Goal: Information Seeking & Learning: Learn about a topic

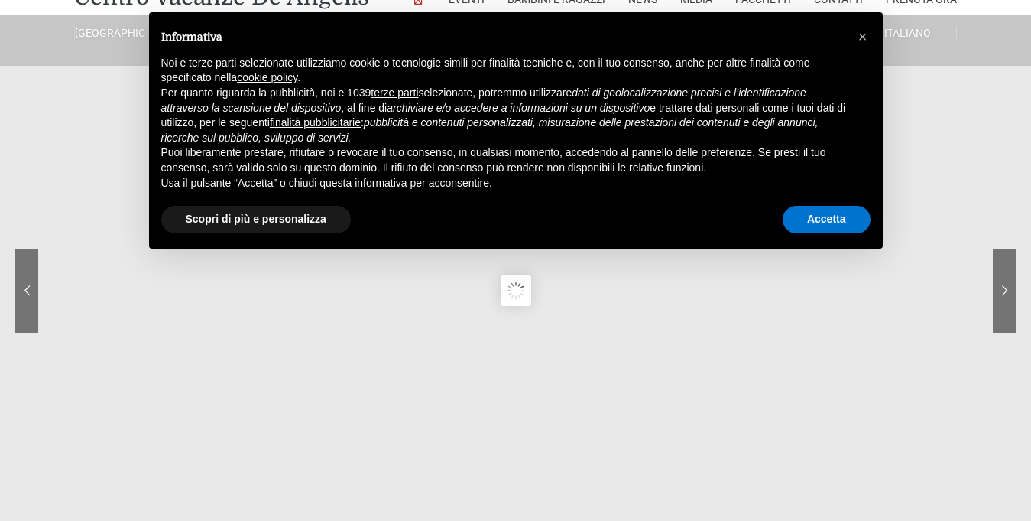
scroll to position [74, 0]
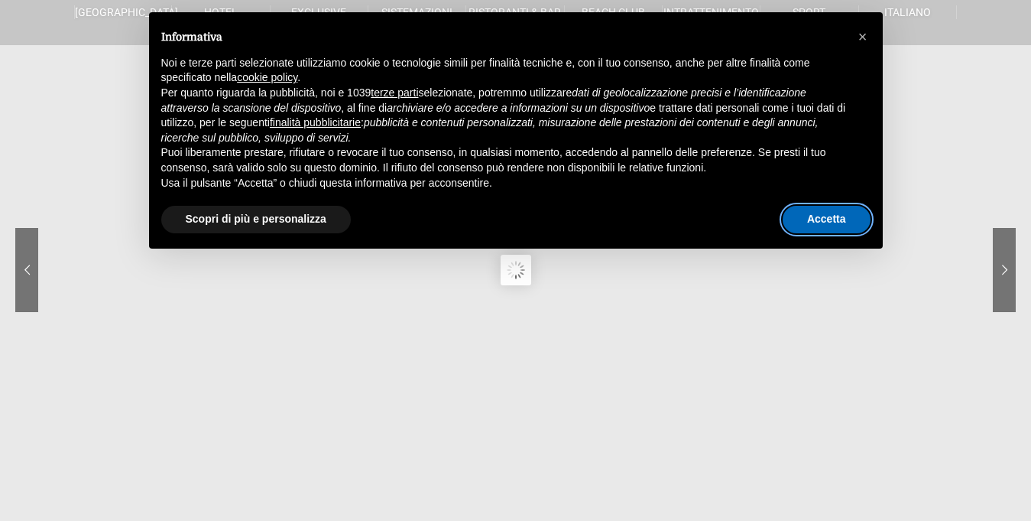
click at [826, 228] on button "Accetta" at bounding box center [827, 220] width 88 height 28
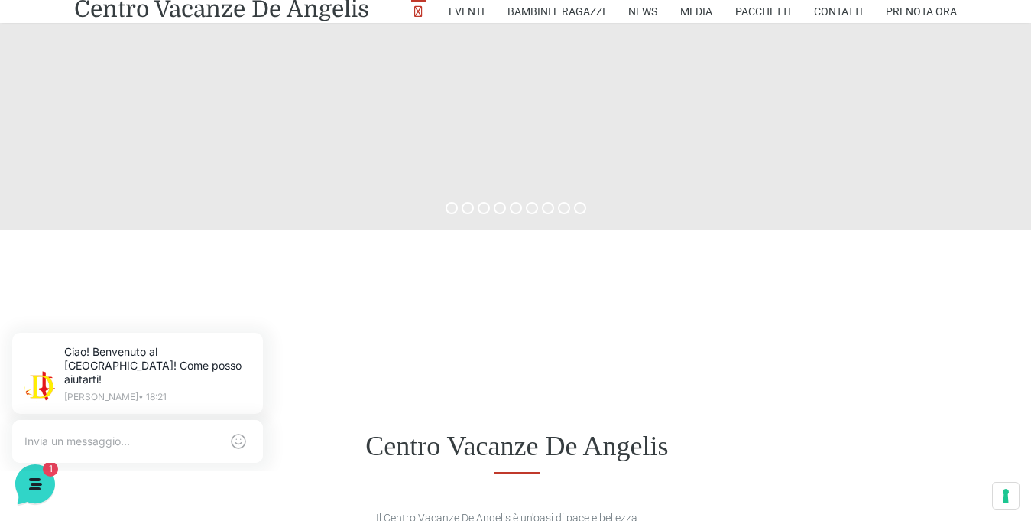
scroll to position [452, 0]
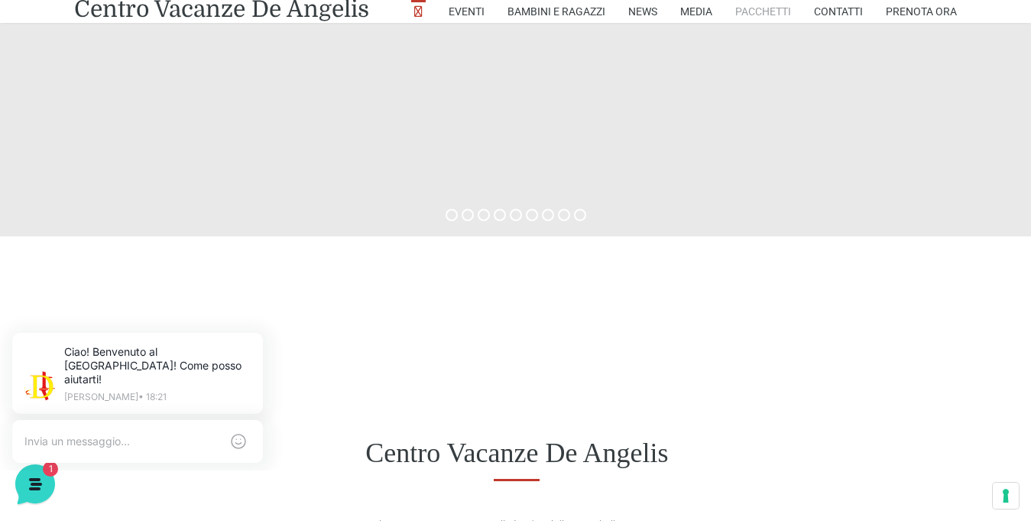
click at [791, 7] on link "Pacchetti" at bounding box center [763, 11] width 56 height 23
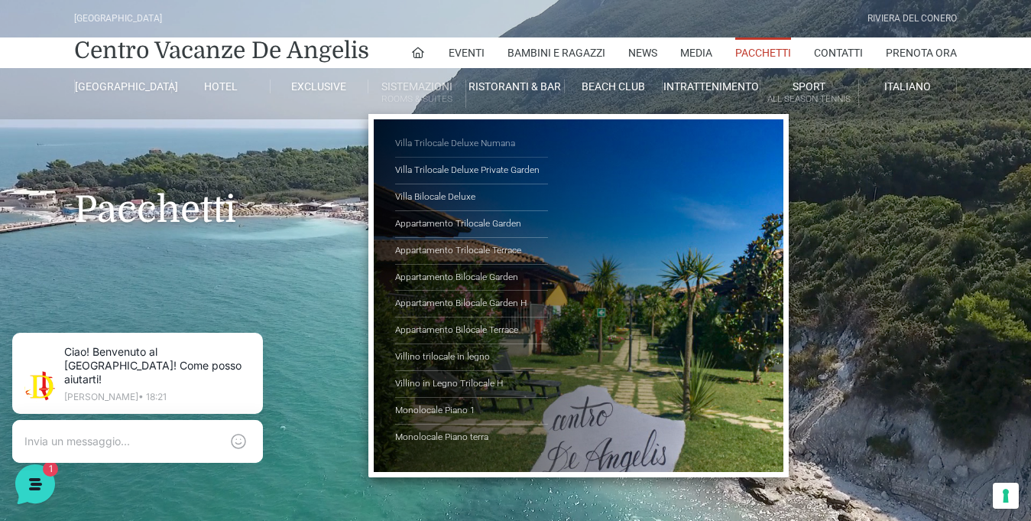
click at [446, 131] on link "Villa Trilocale Deluxe Numana" at bounding box center [471, 144] width 153 height 27
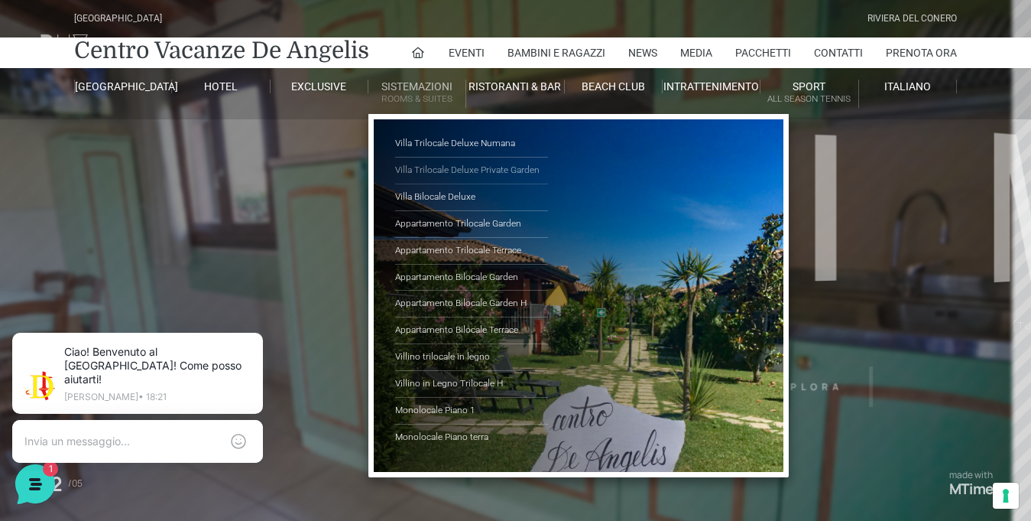
click at [404, 157] on link "Villa Trilocale Deluxe Private Garden" at bounding box center [471, 170] width 153 height 27
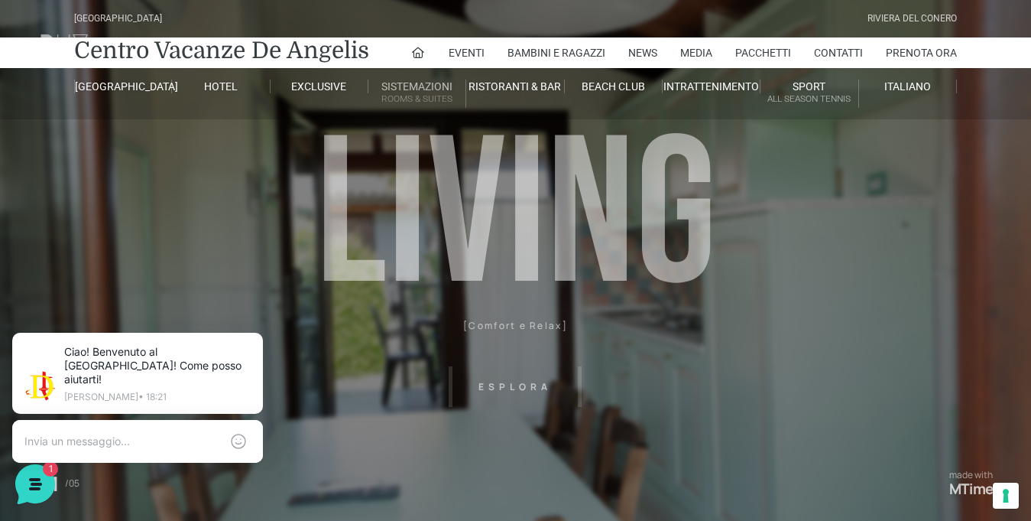
click at [411, 88] on link "Sistemazioni Rooms & Suites" at bounding box center [417, 94] width 98 height 28
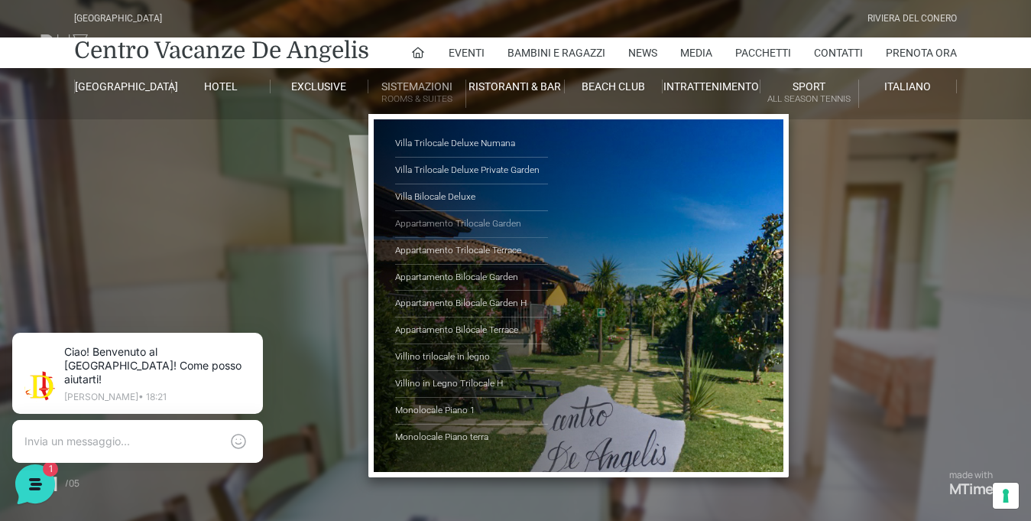
click at [439, 211] on link "Appartamento Trilocale Garden" at bounding box center [471, 224] width 153 height 27
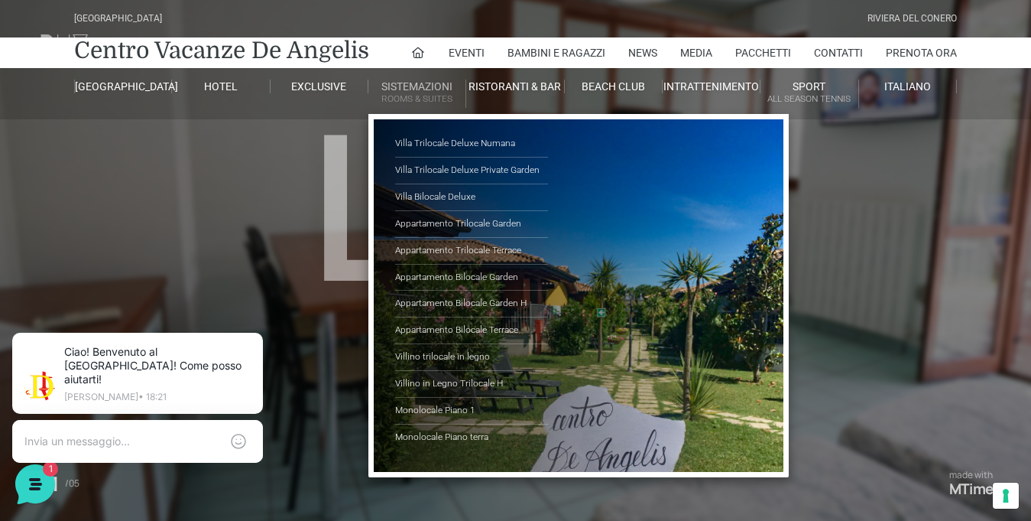
click at [408, 92] on small "Rooms & Suites" at bounding box center [416, 99] width 97 height 15
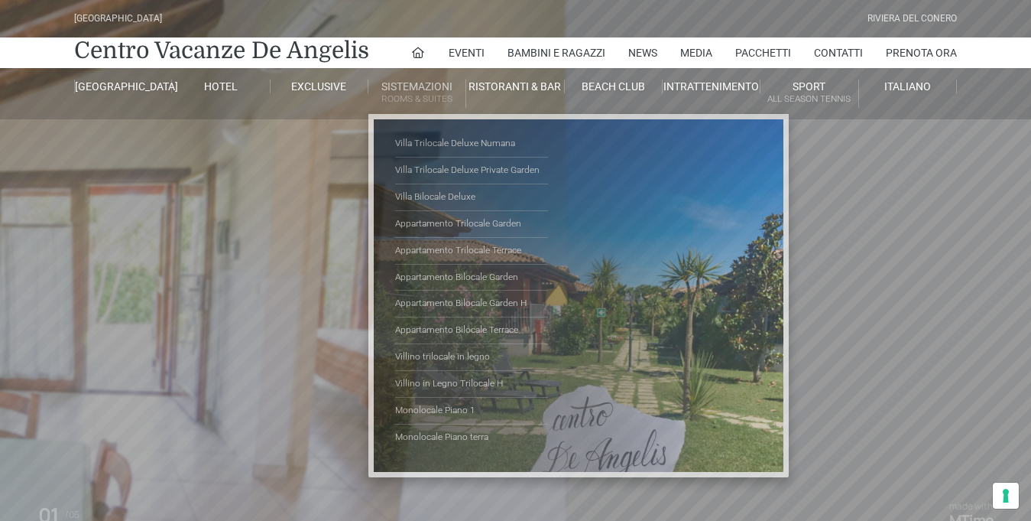
click at [400, 114] on ul "Villa Trilocale Deluxe Numana Villa Trilocale Deluxe Private Garden [GEOGRAPHIC…" at bounding box center [578, 295] width 420 height 362
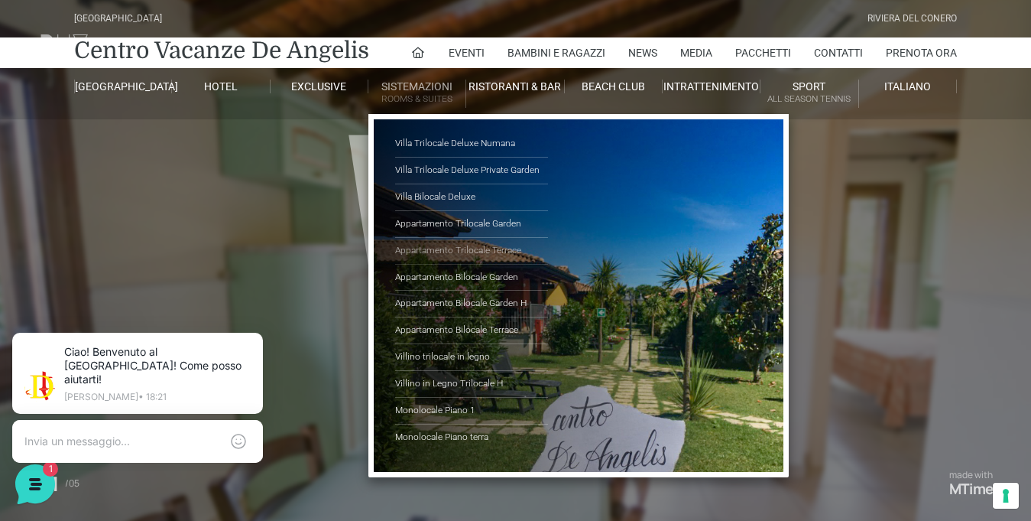
click at [417, 238] on link "Appartamento Trilocale Terrace" at bounding box center [471, 251] width 153 height 27
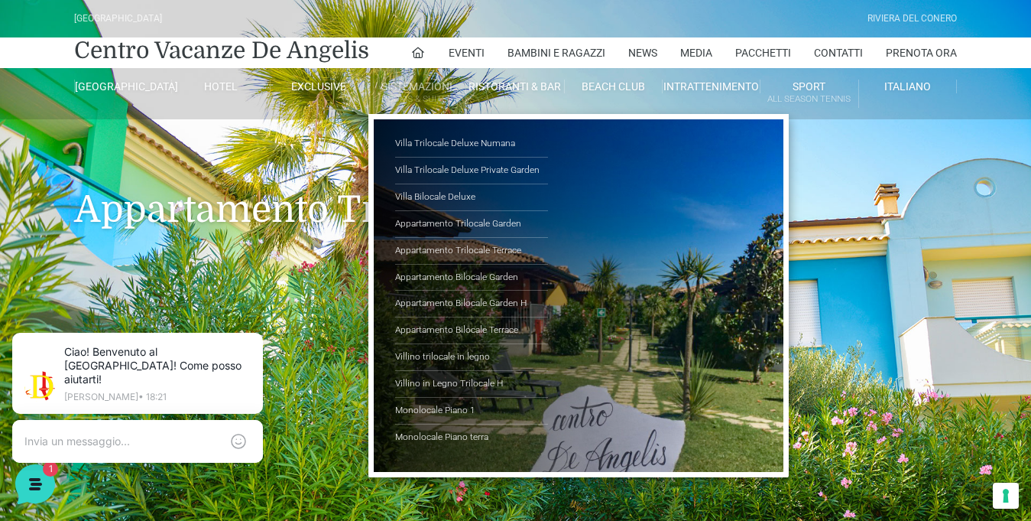
click at [425, 92] on small "Rooms & Suites" at bounding box center [416, 99] width 97 height 15
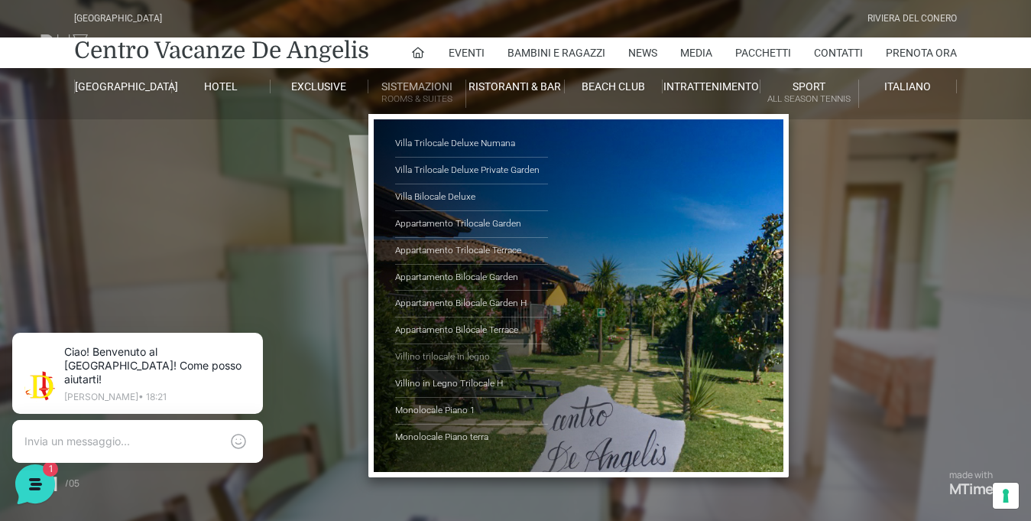
click at [436, 344] on link "Villino trilocale in legno" at bounding box center [471, 357] width 153 height 27
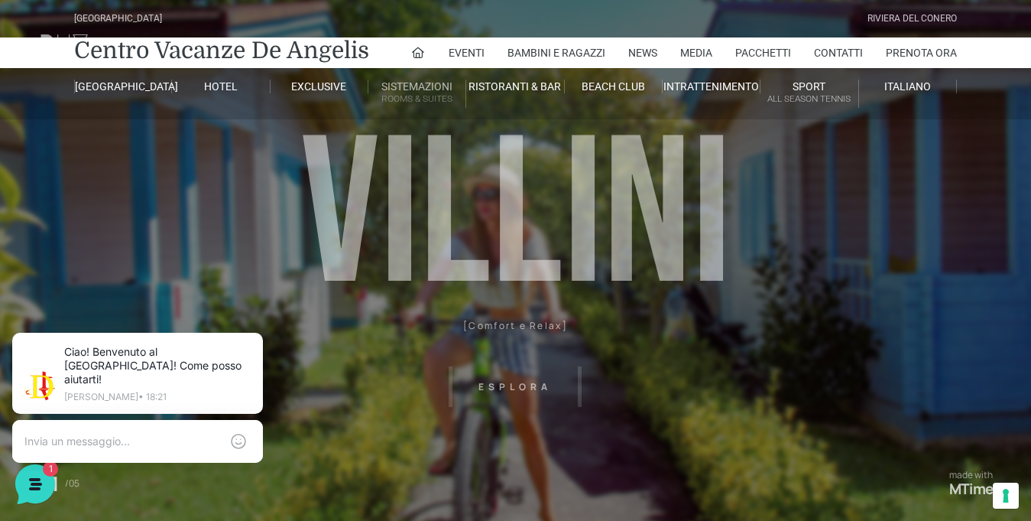
click at [402, 80] on link "Sistemazioni Rooms & Suites" at bounding box center [417, 94] width 98 height 28
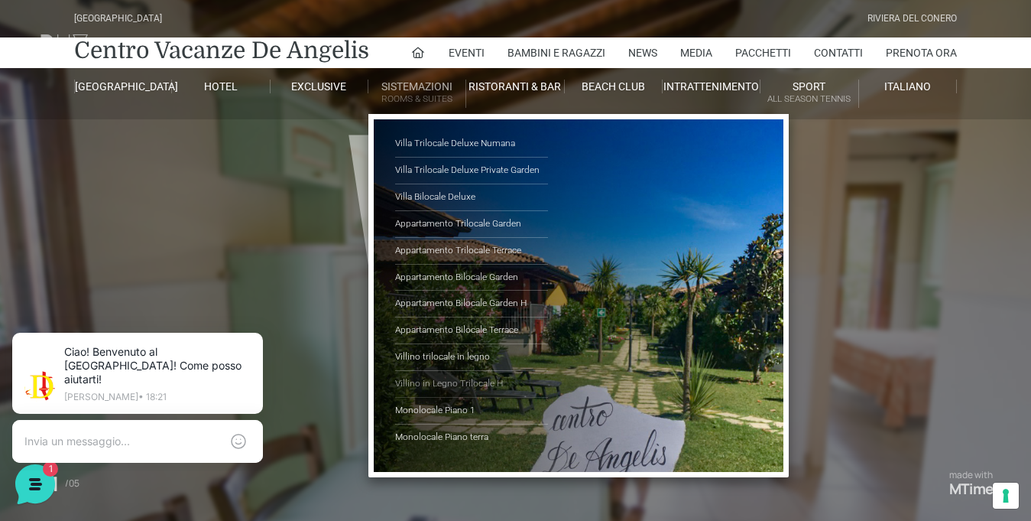
click at [425, 371] on link "Villino in Legno Trilocale H" at bounding box center [471, 384] width 153 height 27
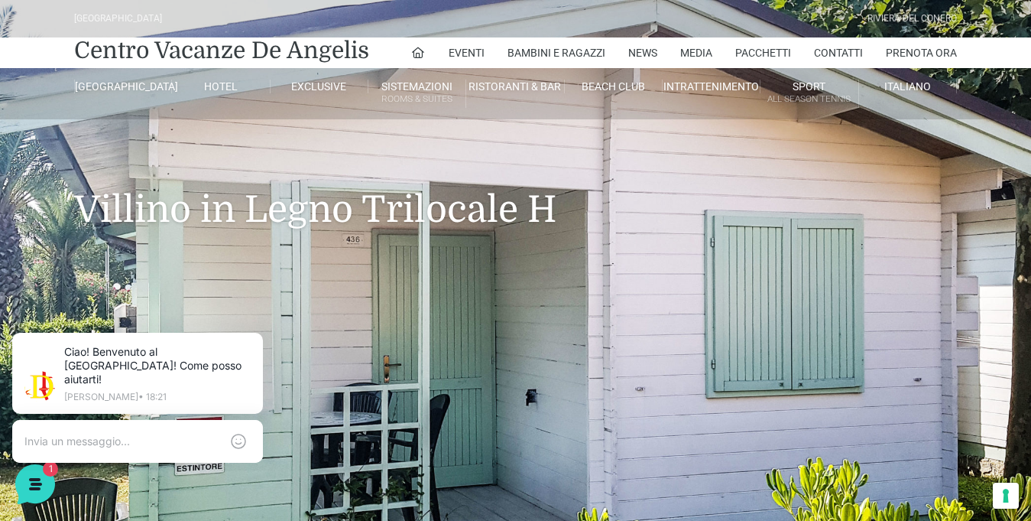
drag, startPoint x: 1040, startPoint y: 73, endPoint x: 1041, endPoint y: 141, distance: 68.0
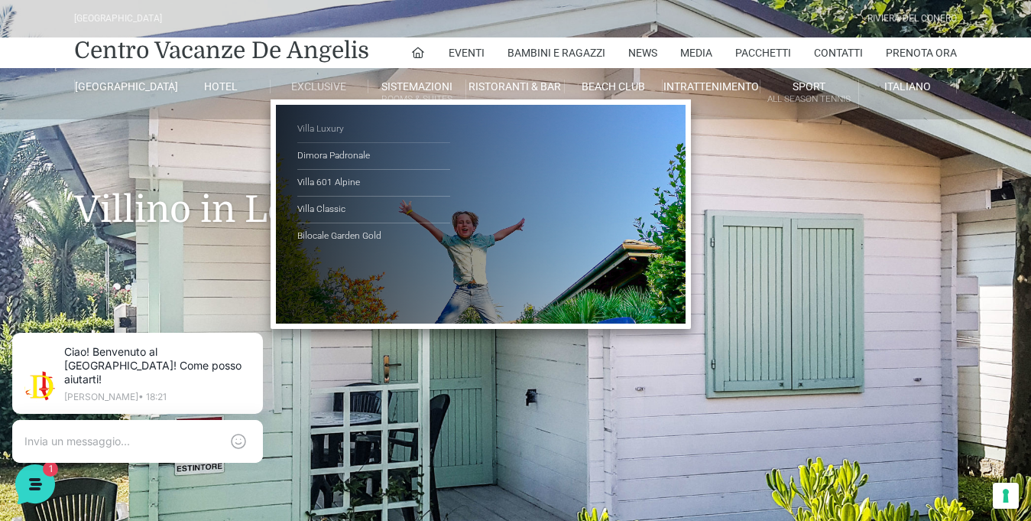
click at [321, 116] on link "Villa Luxury" at bounding box center [373, 129] width 153 height 27
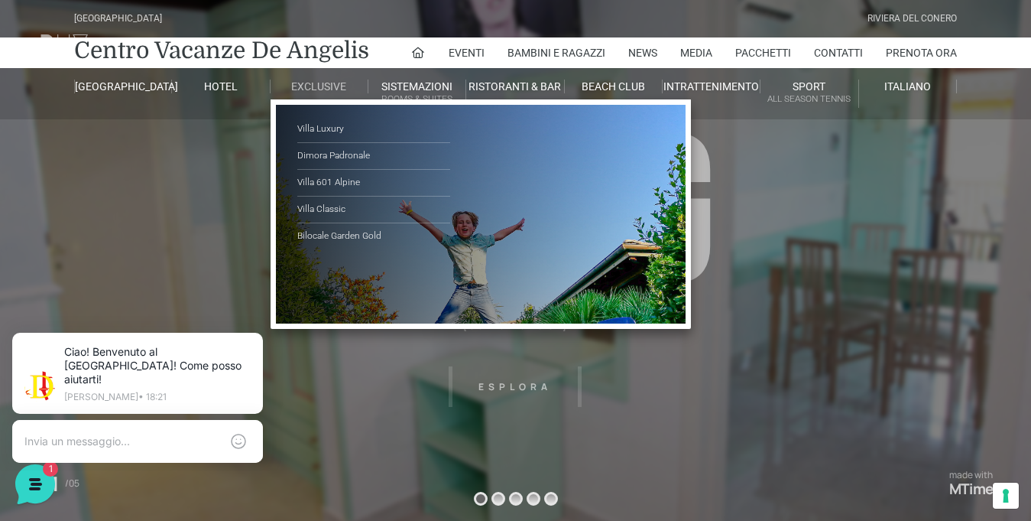
click at [315, 99] on ul "Villa Luxury Dimora Padronale Villa 601 Alpine Villa Classic Bilocale Garden Go…" at bounding box center [481, 213] width 420 height 229
click at [308, 143] on link "Dimora Padronale" at bounding box center [373, 156] width 153 height 27
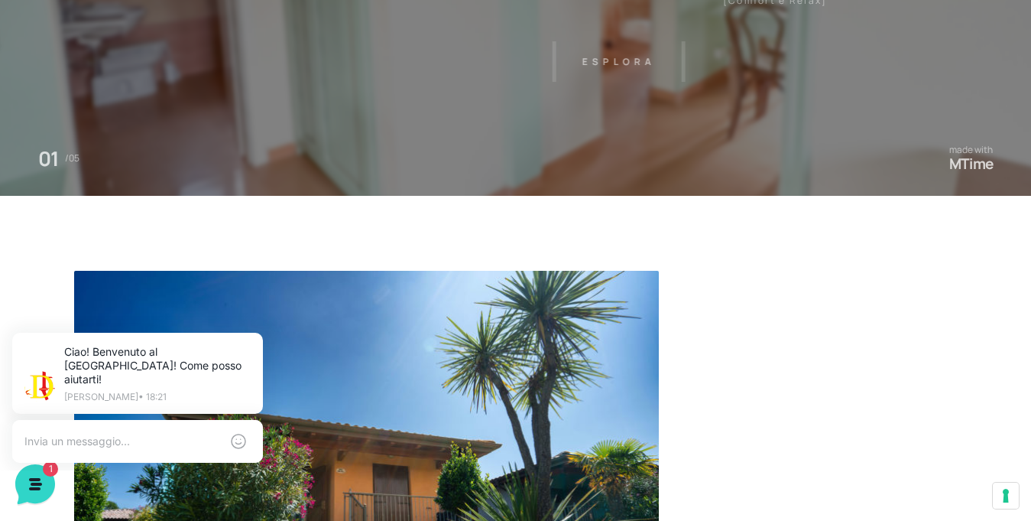
scroll to position [389, 0]
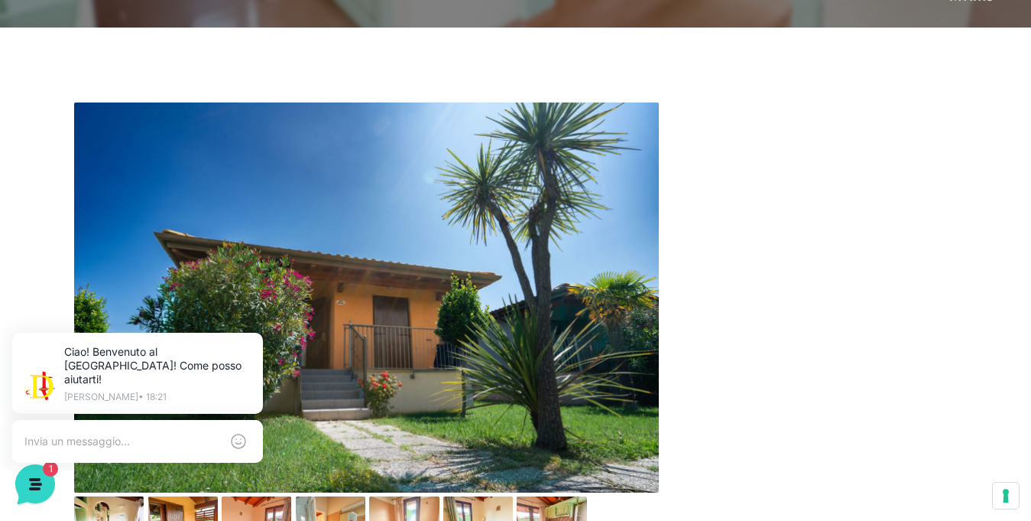
scroll to position [497, 0]
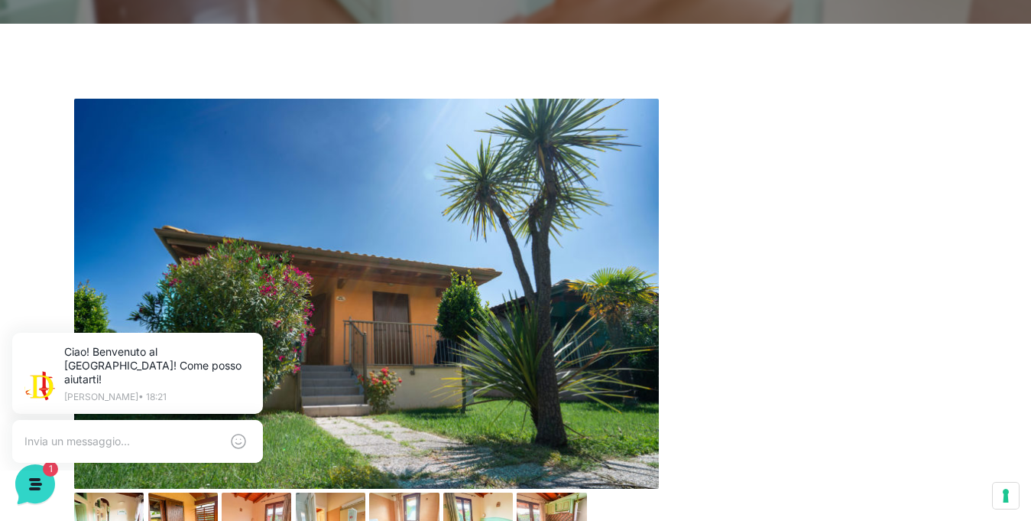
click at [340, 276] on img at bounding box center [366, 294] width 585 height 390
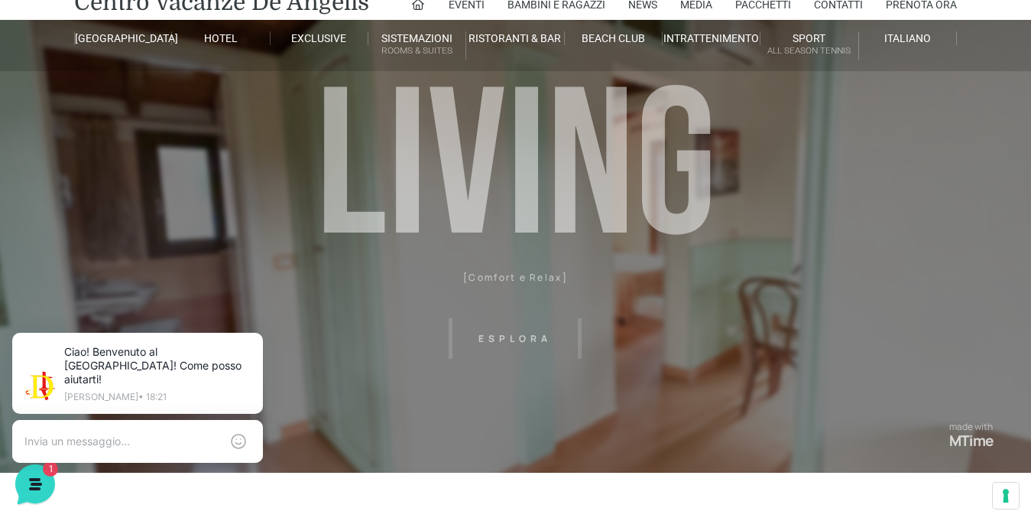
scroll to position [32, 0]
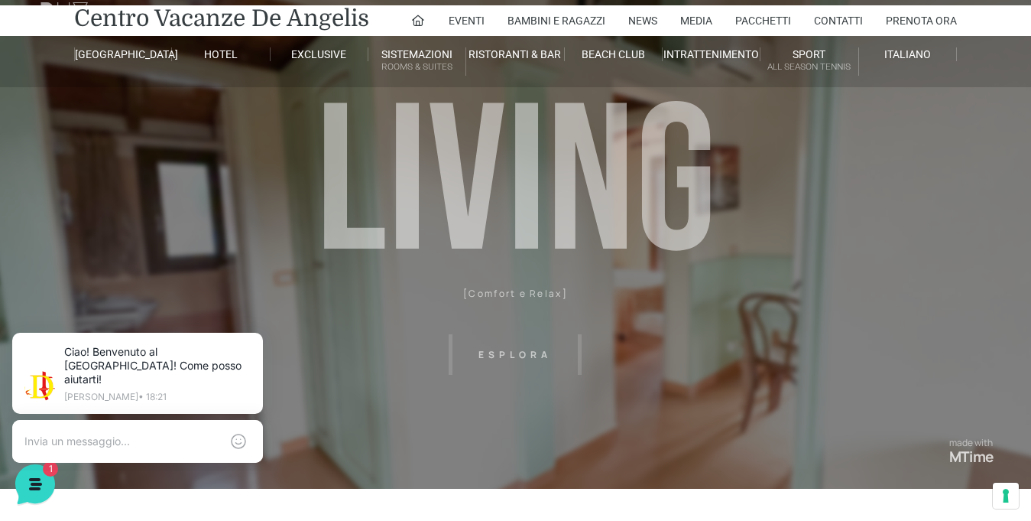
click at [527, 346] on header "Villaggio Hotel Resort Riviera Del Conero Centro Vacanze De Angelis Eventi Miss…" at bounding box center [515, 274] width 1031 height 612
click at [522, 150] on header "Villaggio Hotel Resort Riviera Del Conero Centro Vacanze De Angelis Eventi Miss…" at bounding box center [515, 274] width 1031 height 612
click at [505, 369] on header "Villaggio Hotel Resort Riviera Del Conero Centro Vacanze De Angelis Eventi Miss…" at bounding box center [515, 274] width 1031 height 612
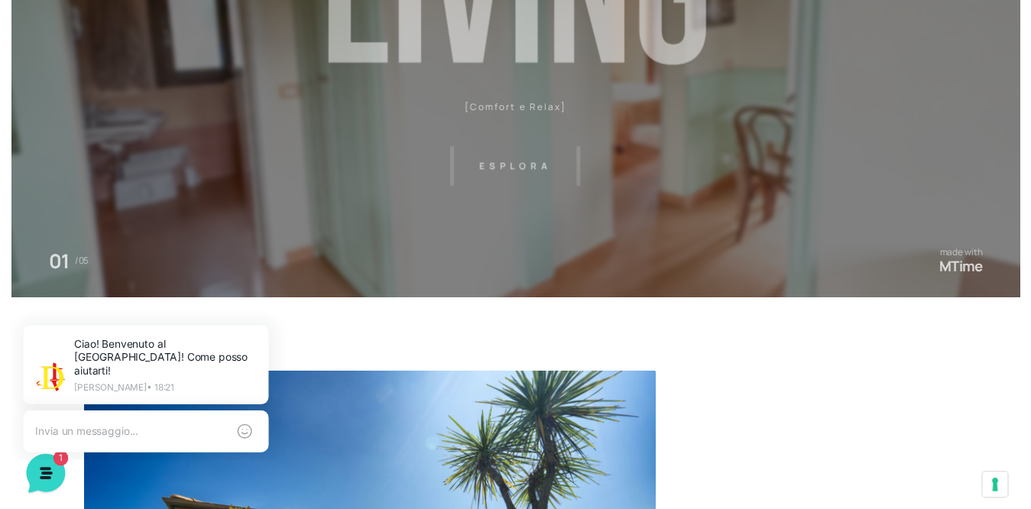
scroll to position [0, 0]
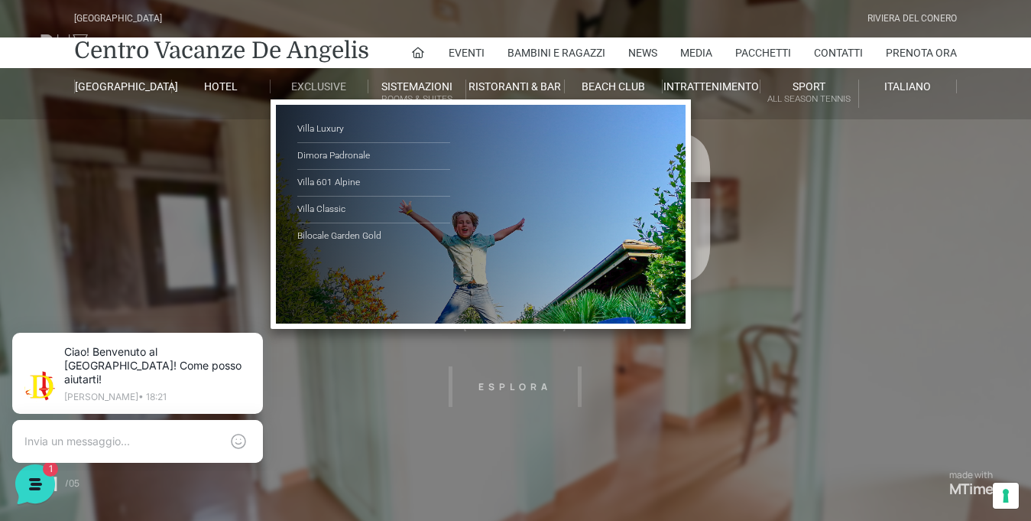
click at [307, 80] on link "Exclusive" at bounding box center [320, 87] width 98 height 14
click at [328, 116] on link "Villa Luxury" at bounding box center [373, 129] width 153 height 27
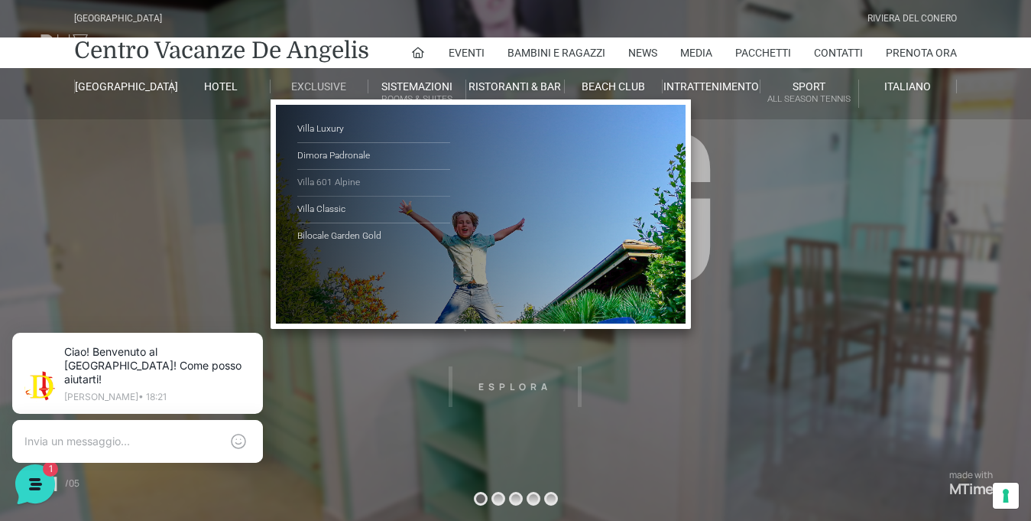
click at [322, 170] on link "Villa 601 Alpine" at bounding box center [373, 183] width 153 height 27
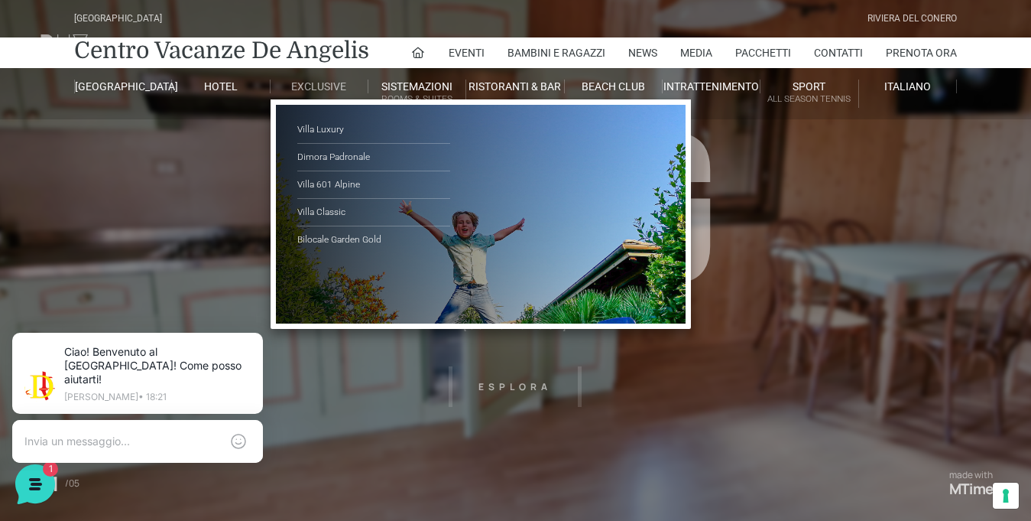
click at [304, 80] on link "Exclusive" at bounding box center [320, 87] width 98 height 14
click at [327, 199] on link "Villa Classic" at bounding box center [373, 213] width 153 height 28
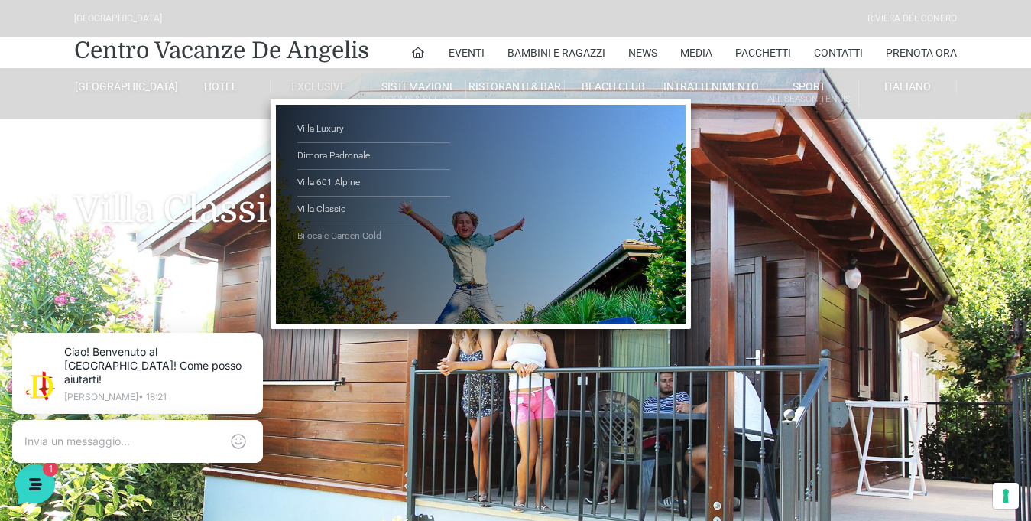
click at [334, 223] on link "Bilocale Garden Gold" at bounding box center [373, 236] width 153 height 26
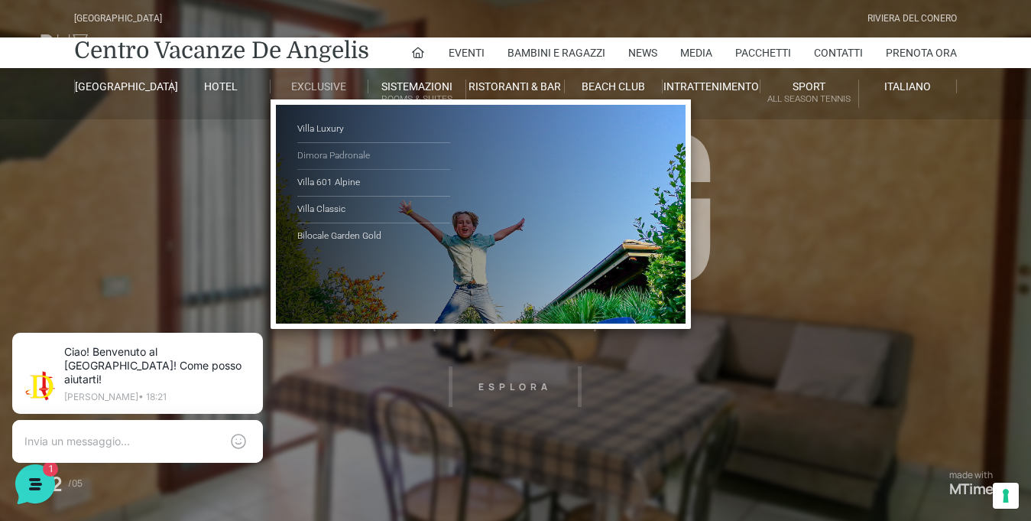
click at [312, 143] on link "Dimora Padronale" at bounding box center [373, 156] width 153 height 27
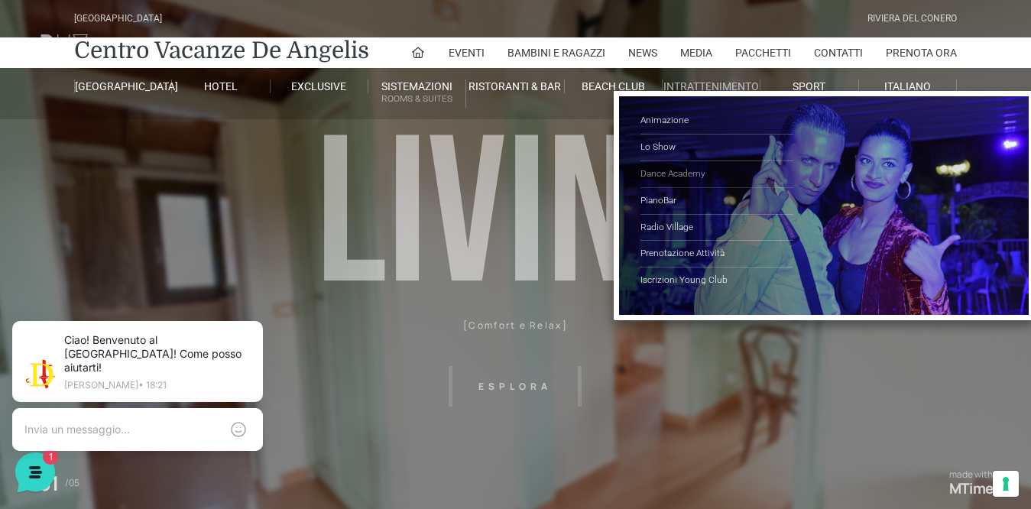
click at [665, 161] on link "Dance Academy" at bounding box center [717, 174] width 153 height 27
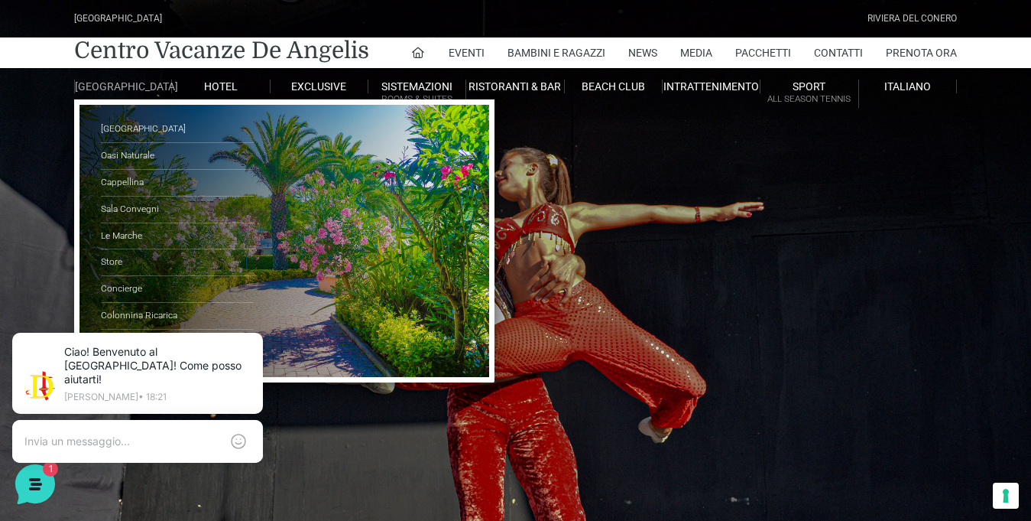
click at [97, 151] on ul "Parco Piscine Oasi Naturale Cappellina Sala Convegni Le Marche Store Concierge …" at bounding box center [284, 240] width 420 height 283
click at [104, 170] on link "Cappellina" at bounding box center [177, 183] width 153 height 27
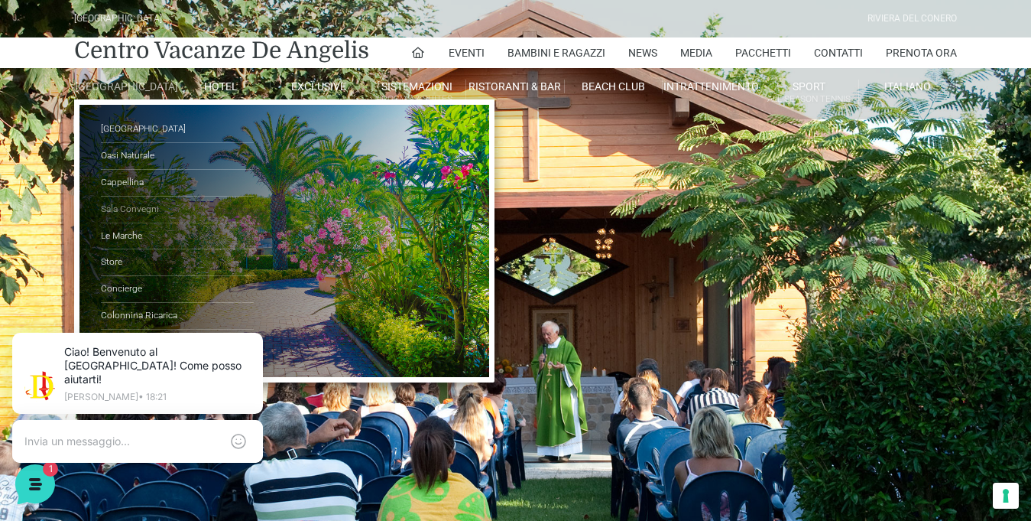
click at [136, 196] on link "Sala Convegni" at bounding box center [177, 209] width 153 height 27
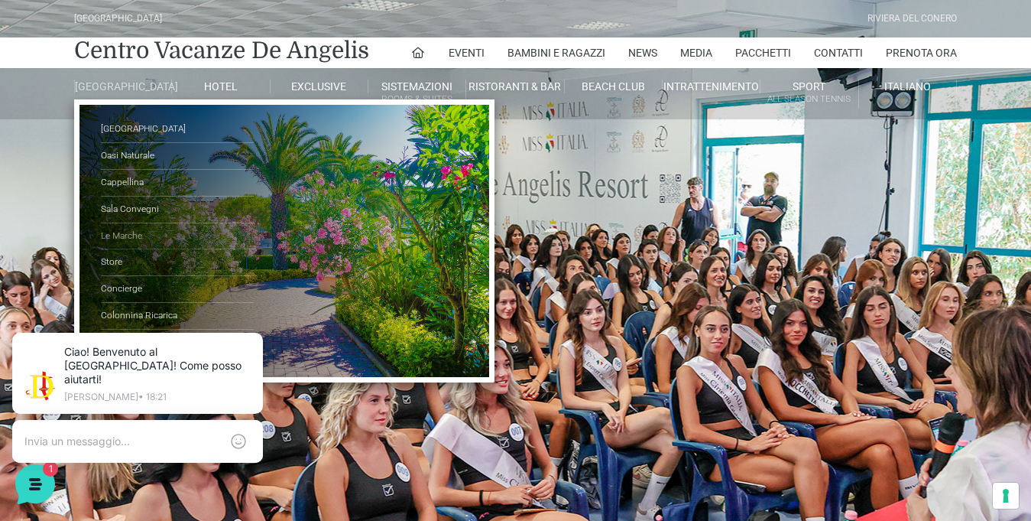
click at [122, 223] on link "Le Marche" at bounding box center [177, 236] width 153 height 27
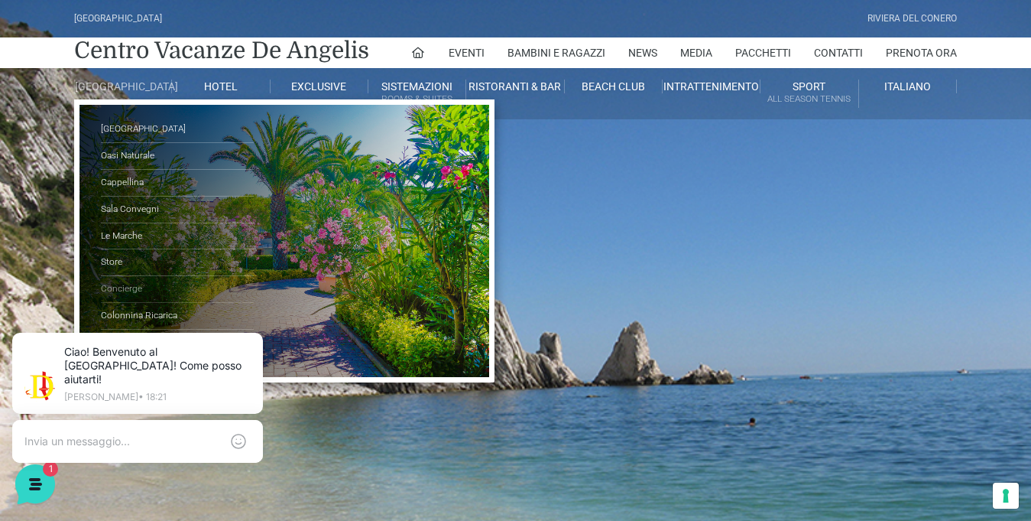
click at [131, 276] on link "Concierge" at bounding box center [177, 289] width 153 height 27
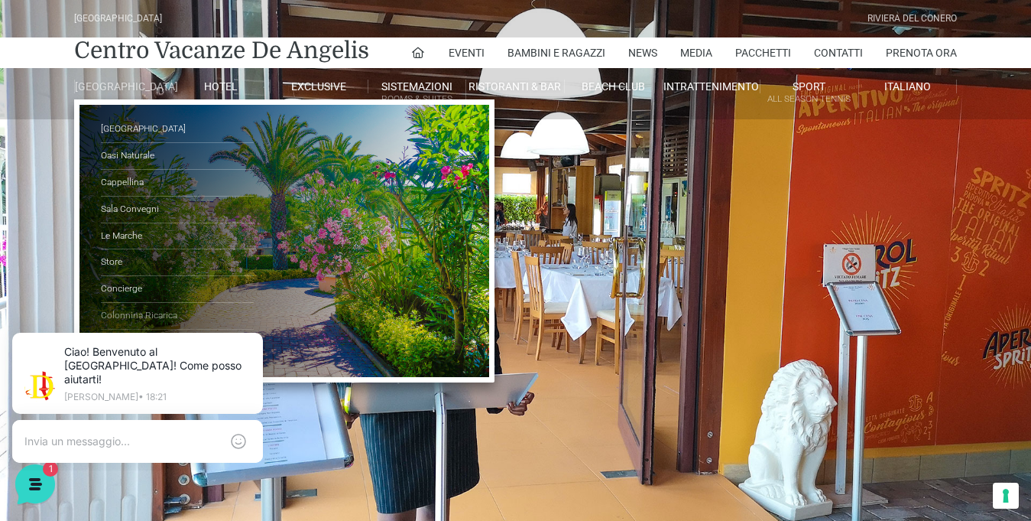
click at [128, 303] on link "Colonnina Ricarica" at bounding box center [177, 316] width 153 height 27
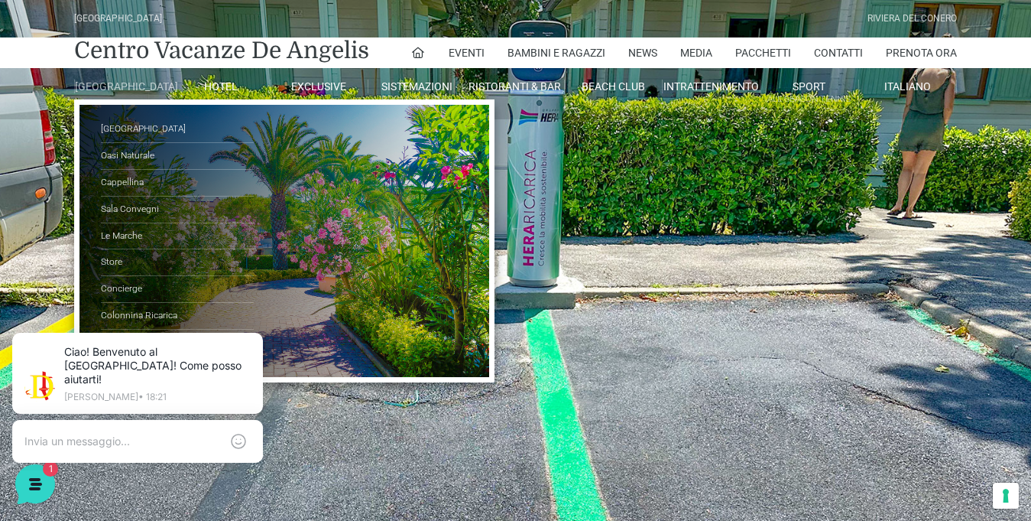
click at [154, 330] on link "Mappa del Villaggio" at bounding box center [177, 343] width 153 height 26
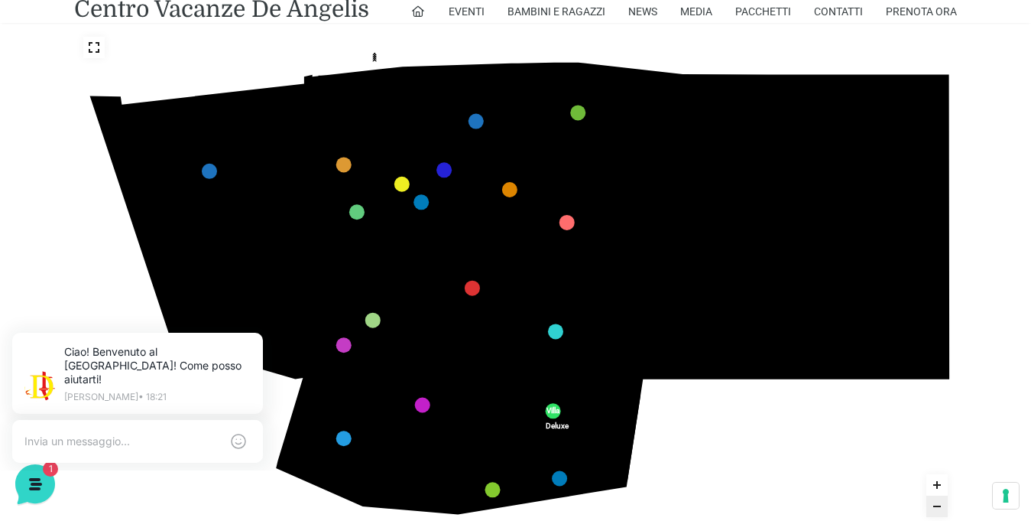
scroll to position [268, 0]
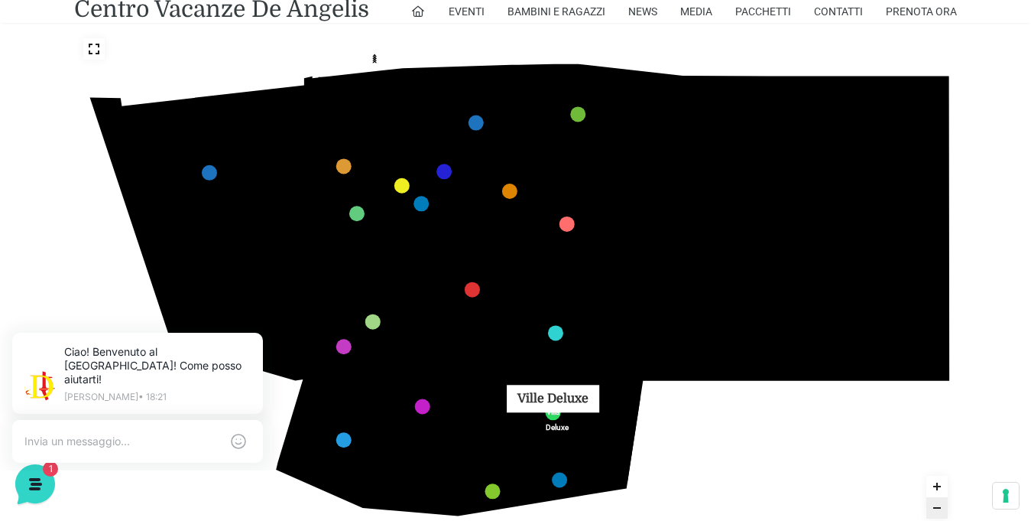
drag, startPoint x: 554, startPoint y: 352, endPoint x: 556, endPoint y: 343, distance: 8.5
click at [556, 404] on link "Villa Deluxe" at bounding box center [553, 411] width 15 height 15
click at [545, 338] on div "436 435 437 434 441 430 440 431 439 432 438 433 424 423 425 422 429 418 428 419…" at bounding box center [517, 278] width 887 height 498
click at [534, 332] on icon "436 435 437 434 441 430 440 431 439 432 438 433 424 423 425 422 429 418 428 419…" at bounding box center [517, 278] width 887 height 498
click at [550, 404] on link "Villa Deluxe" at bounding box center [553, 411] width 15 height 15
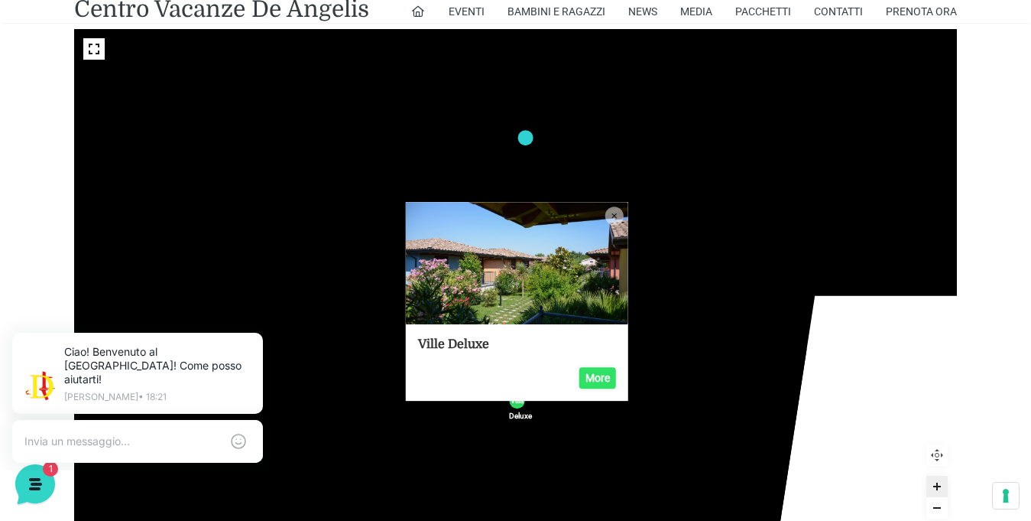
click at [591, 367] on link "More" at bounding box center [598, 377] width 37 height 21
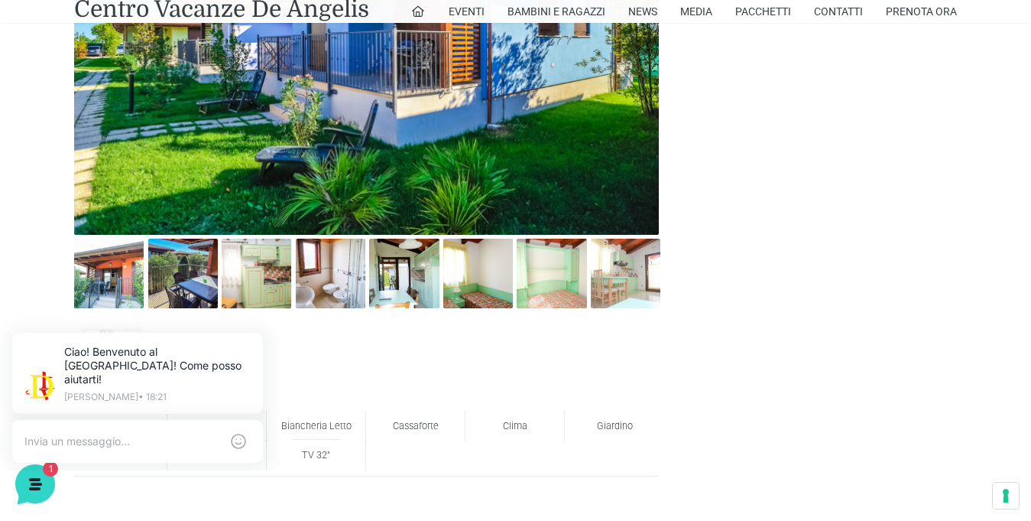
scroll to position [755, 0]
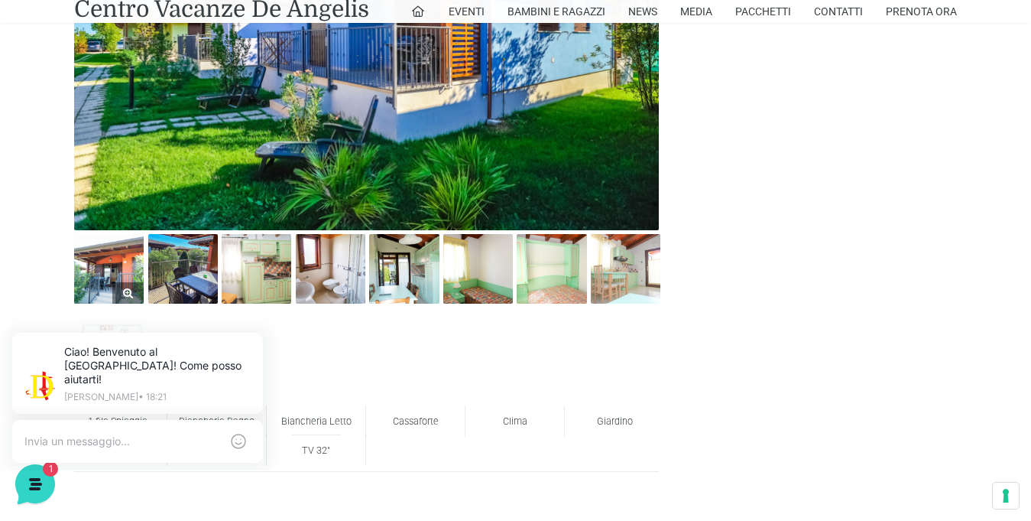
click at [89, 268] on img at bounding box center [109, 269] width 70 height 70
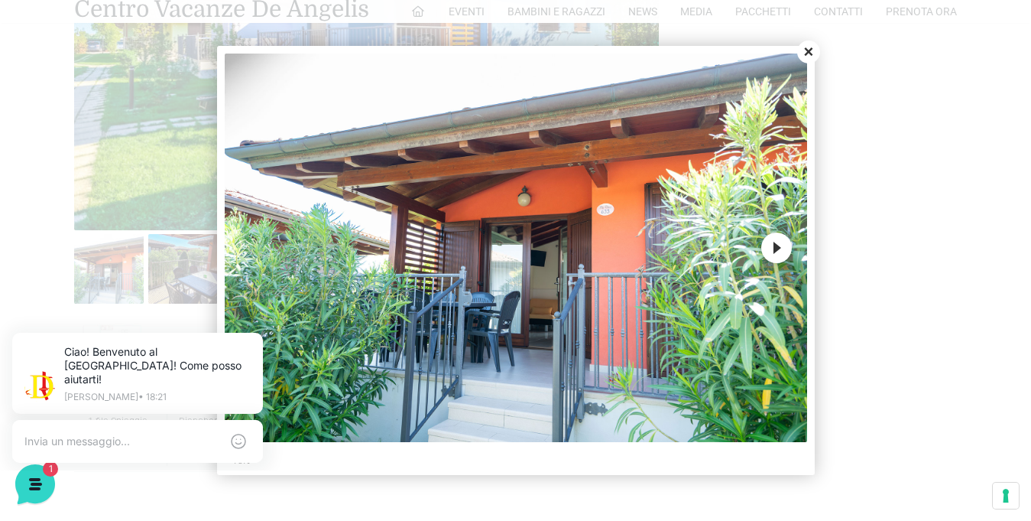
click at [778, 248] on button "Next" at bounding box center [776, 247] width 31 height 31
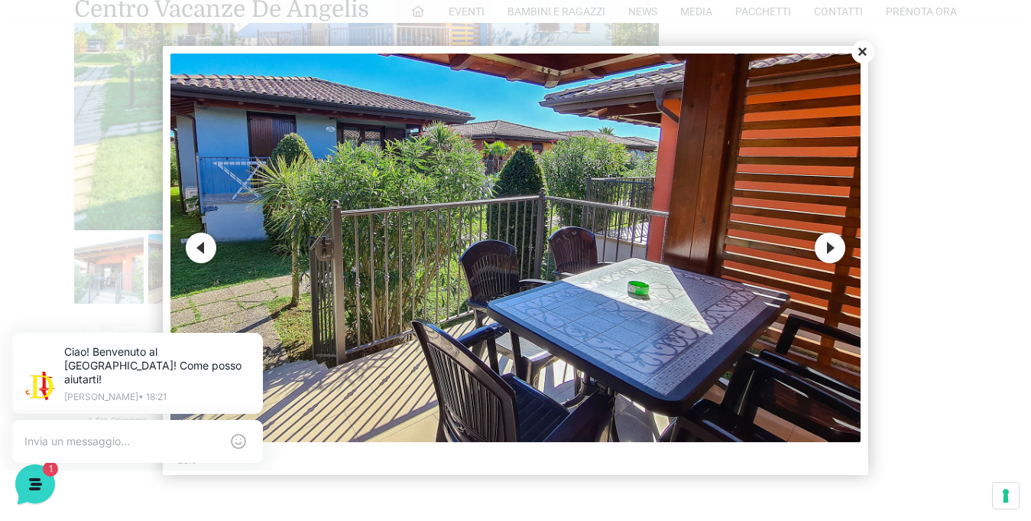
click at [833, 236] on button "Next" at bounding box center [830, 247] width 31 height 31
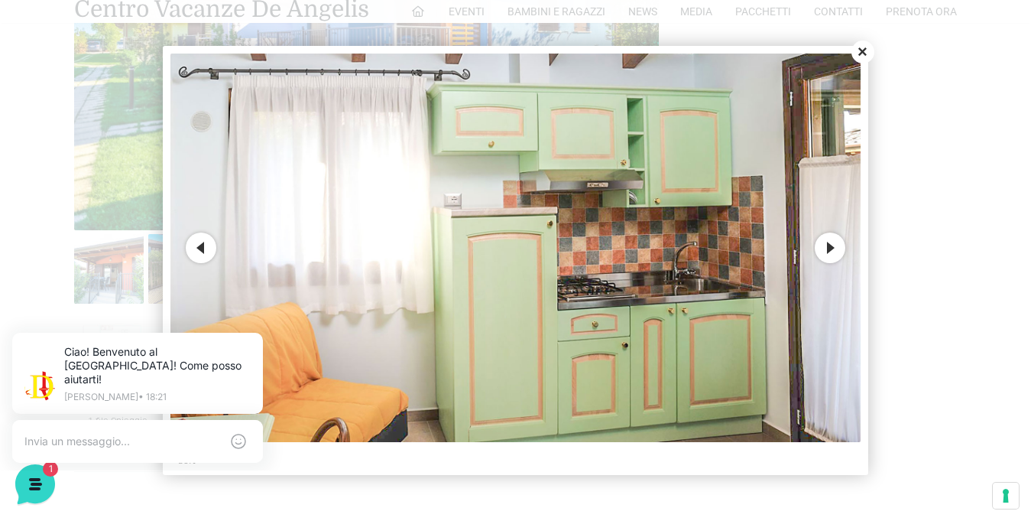
click at [833, 245] on button "Next" at bounding box center [830, 247] width 31 height 31
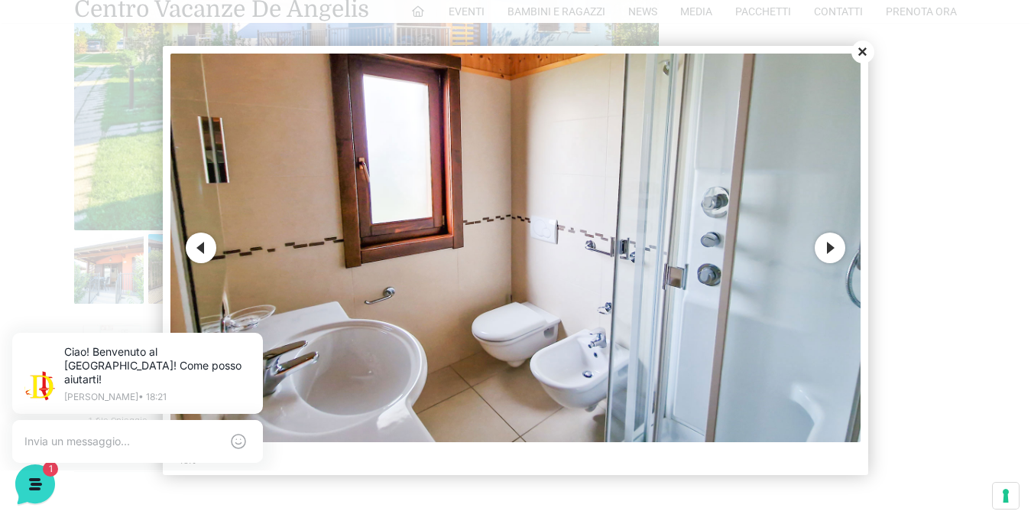
click at [825, 246] on button "Next" at bounding box center [830, 247] width 31 height 31
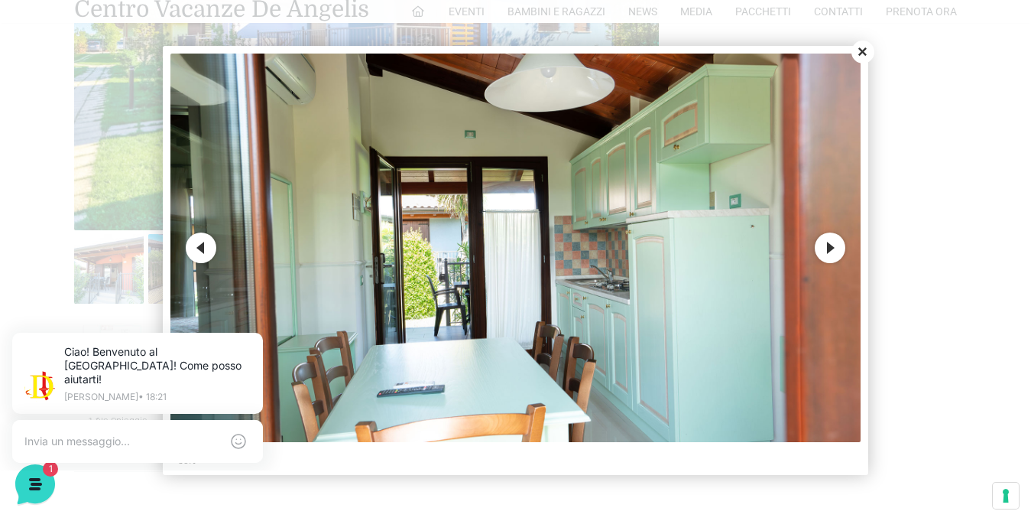
click at [824, 244] on button "Next" at bounding box center [830, 247] width 31 height 31
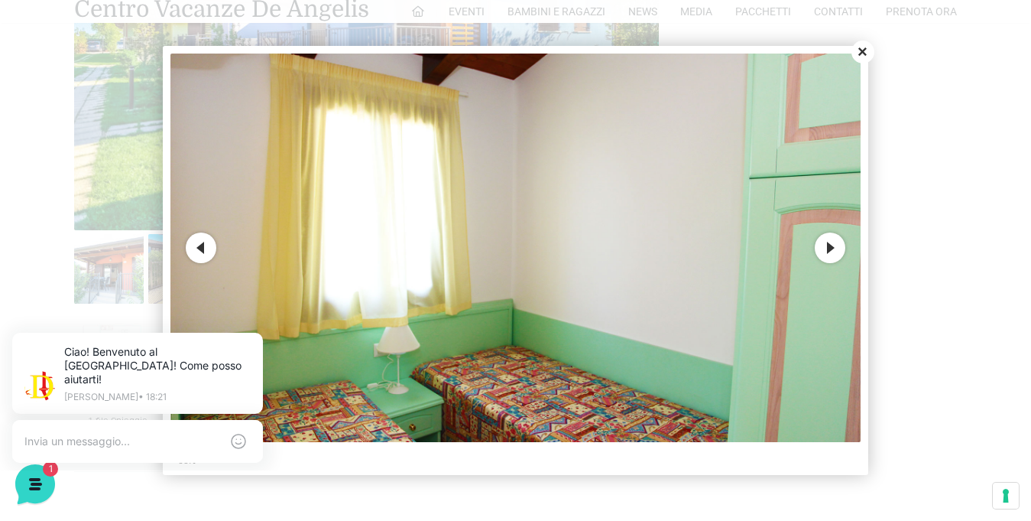
click at [823, 243] on button "Next" at bounding box center [830, 247] width 31 height 31
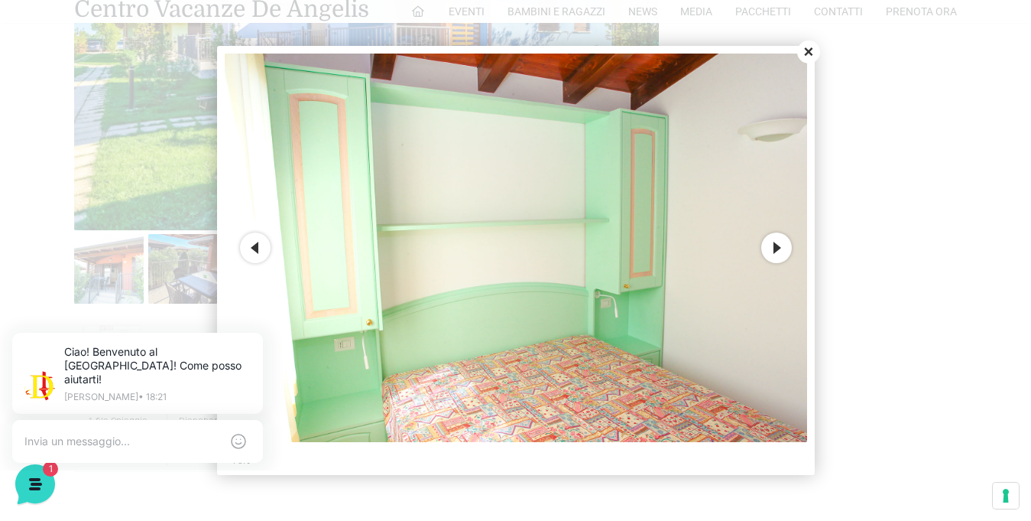
click at [782, 245] on button "Next" at bounding box center [776, 247] width 31 height 31
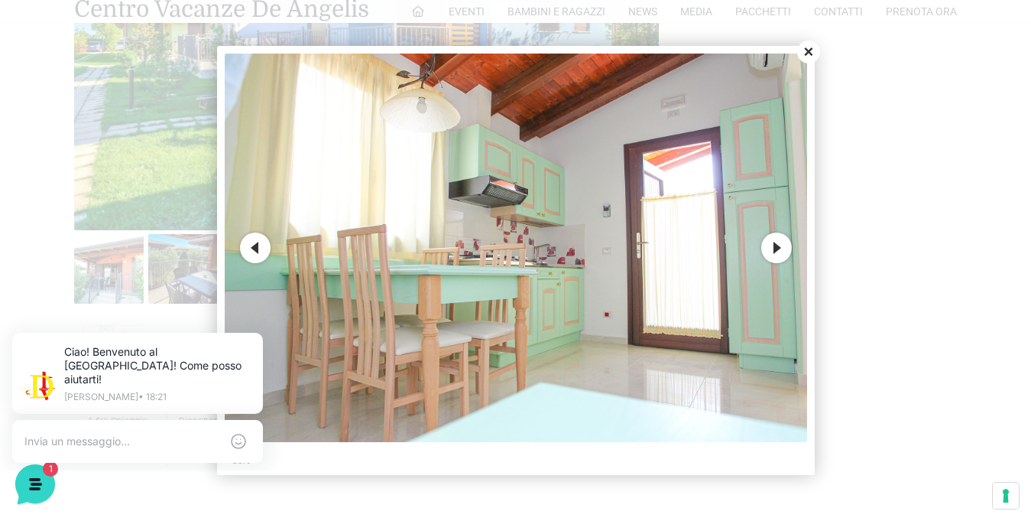
click at [783, 245] on button "Next" at bounding box center [776, 247] width 31 height 31
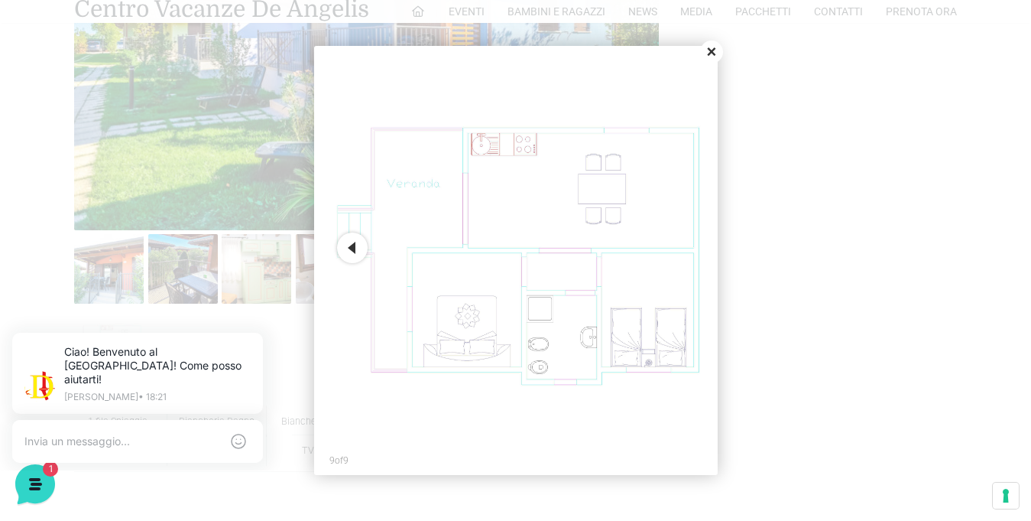
click at [718, 50] on button "Close" at bounding box center [711, 52] width 23 height 23
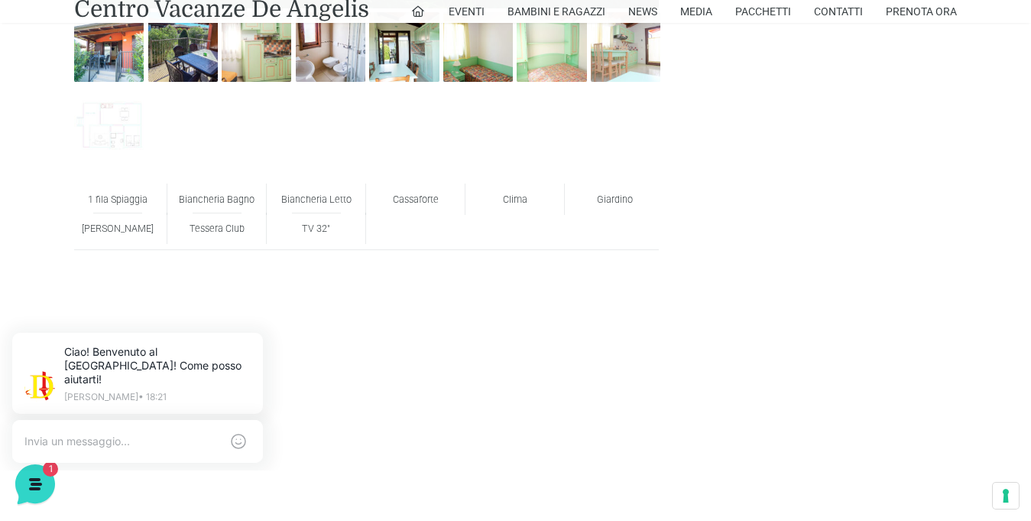
scroll to position [952, 0]
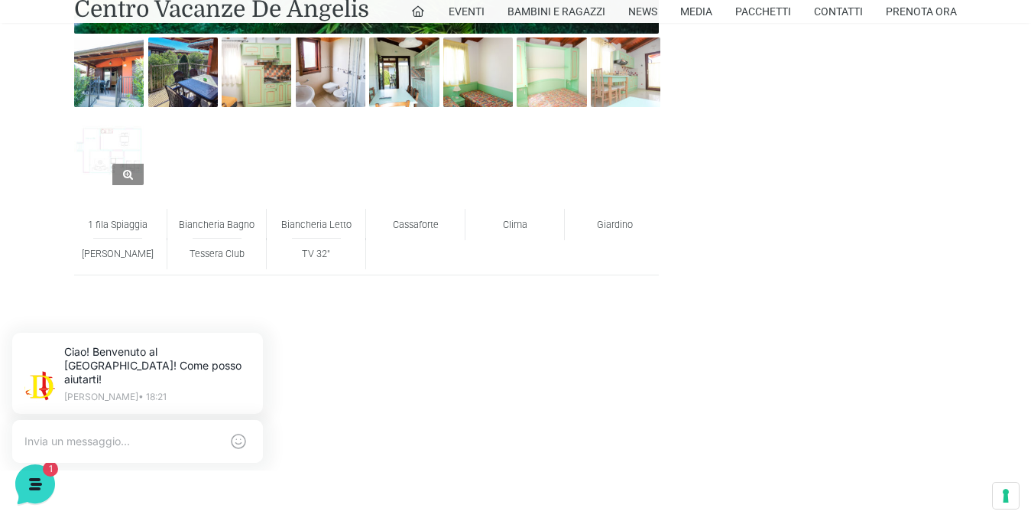
click at [111, 115] on img at bounding box center [109, 150] width 70 height 70
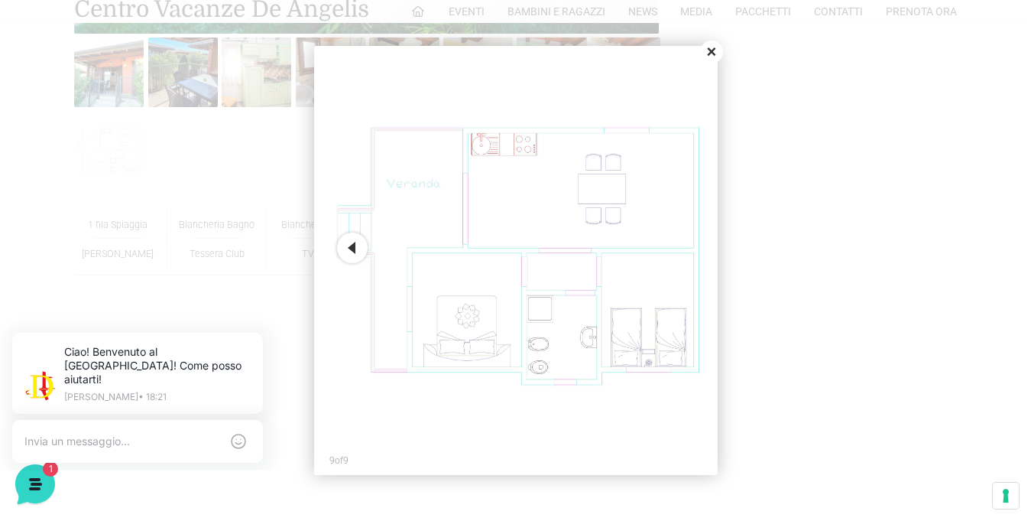
click at [706, 50] on button "Close" at bounding box center [711, 52] width 23 height 23
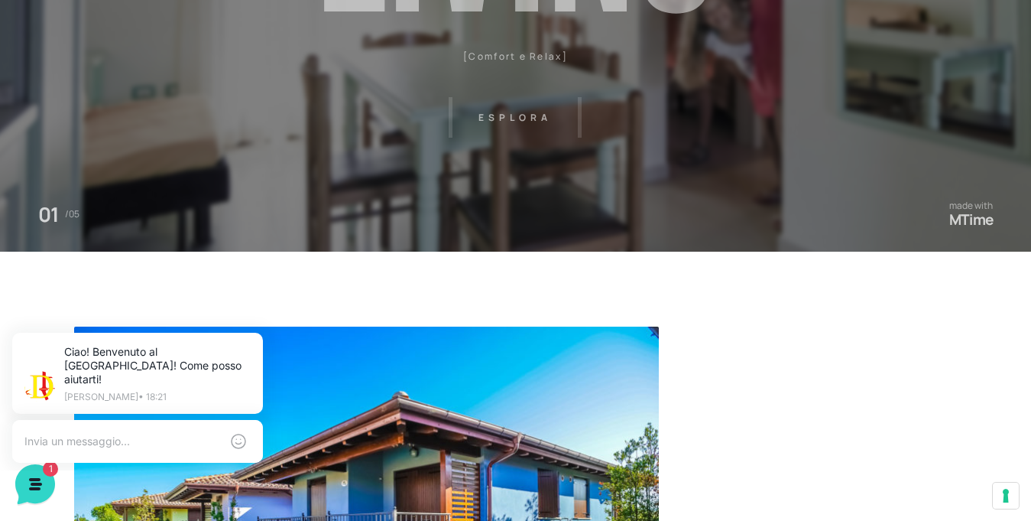
scroll to position [0, 0]
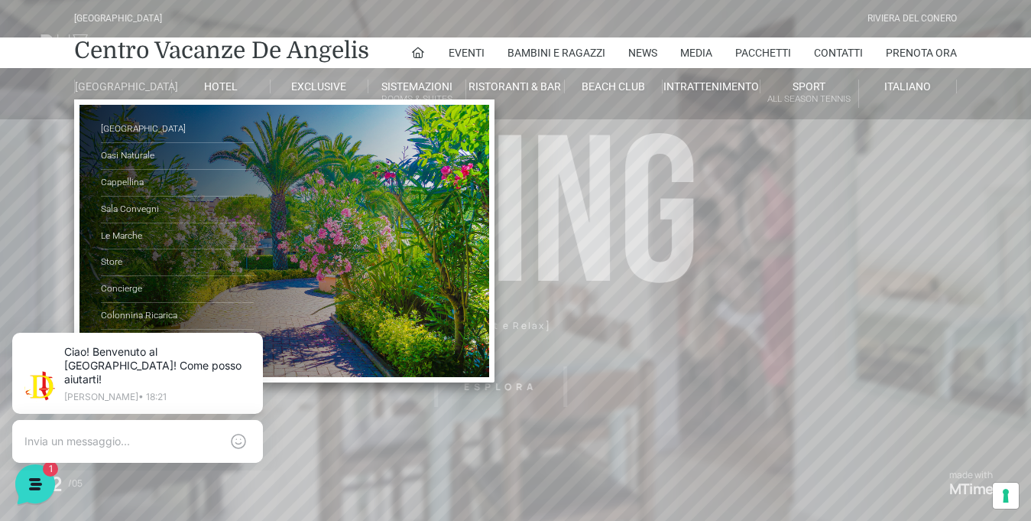
click at [125, 80] on link "[GEOGRAPHIC_DATA]" at bounding box center [123, 87] width 98 height 14
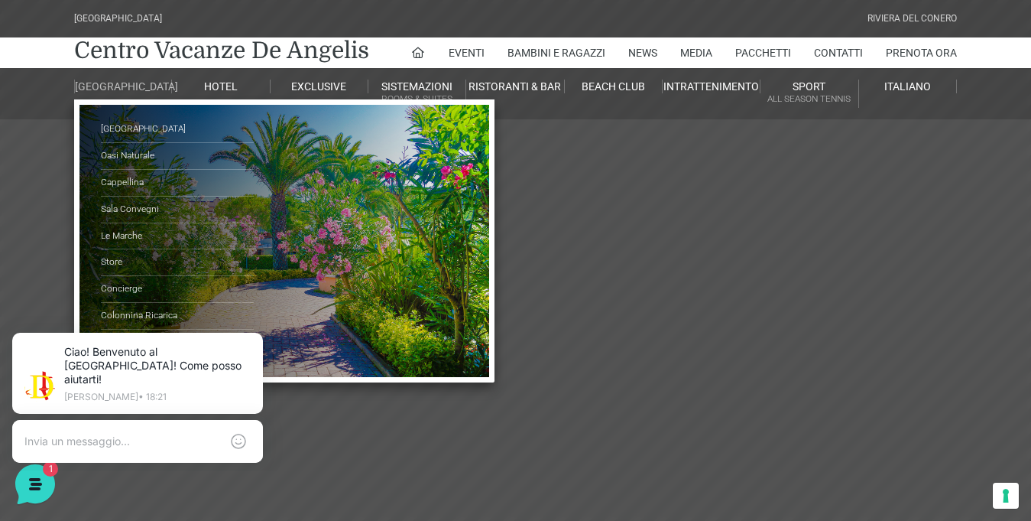
click at [145, 330] on link "Mappa del Villaggio" at bounding box center [177, 343] width 153 height 26
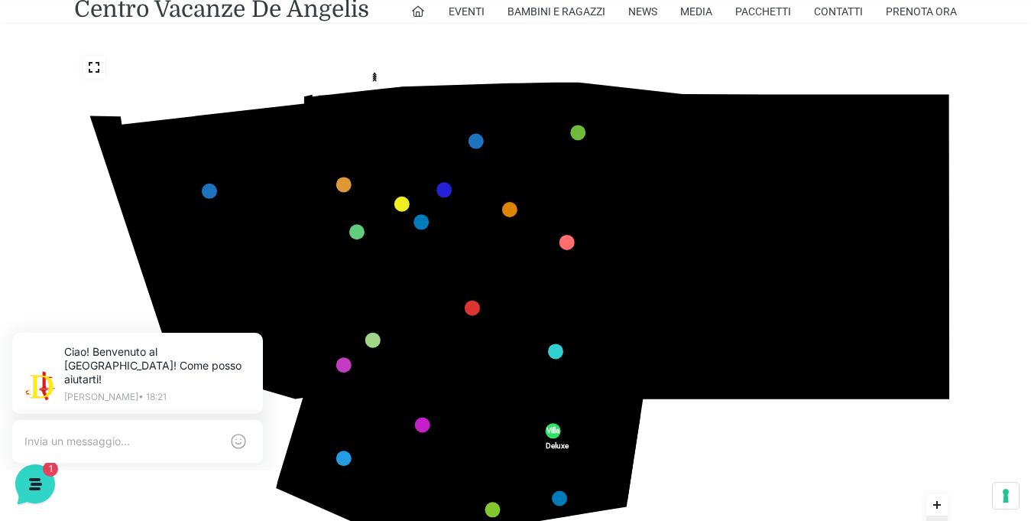
scroll to position [268, 0]
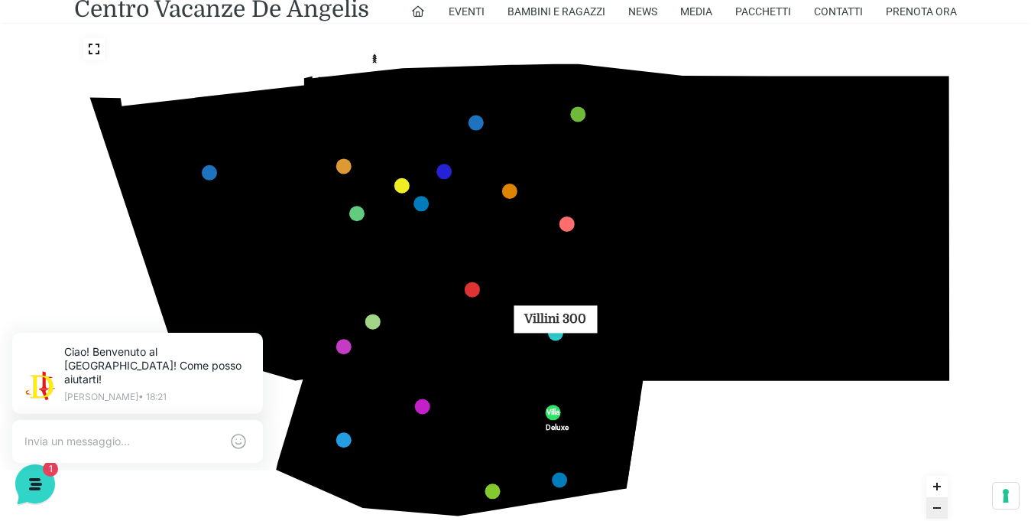
click at [548, 325] on link "Villini 300 marker" at bounding box center [555, 332] width 15 height 15
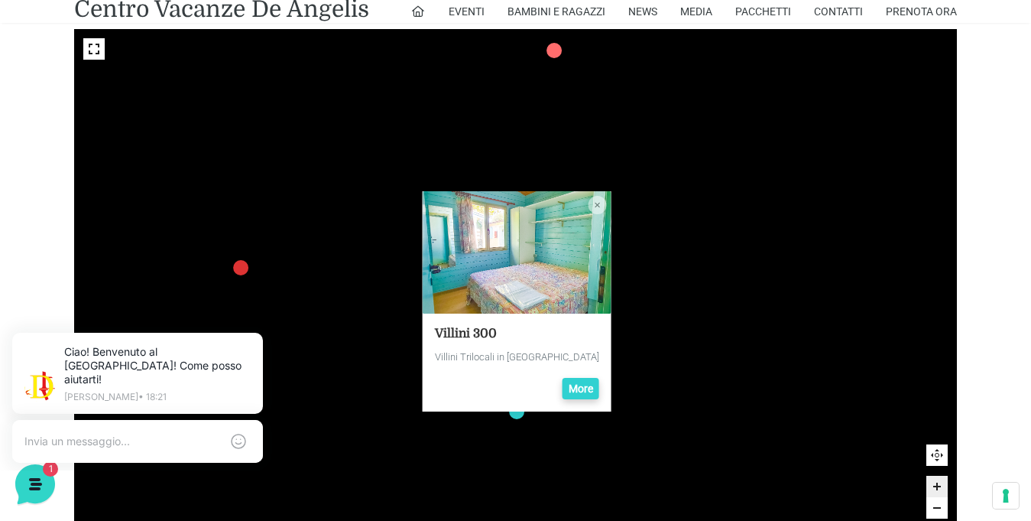
click at [567, 378] on link "More" at bounding box center [581, 388] width 37 height 21
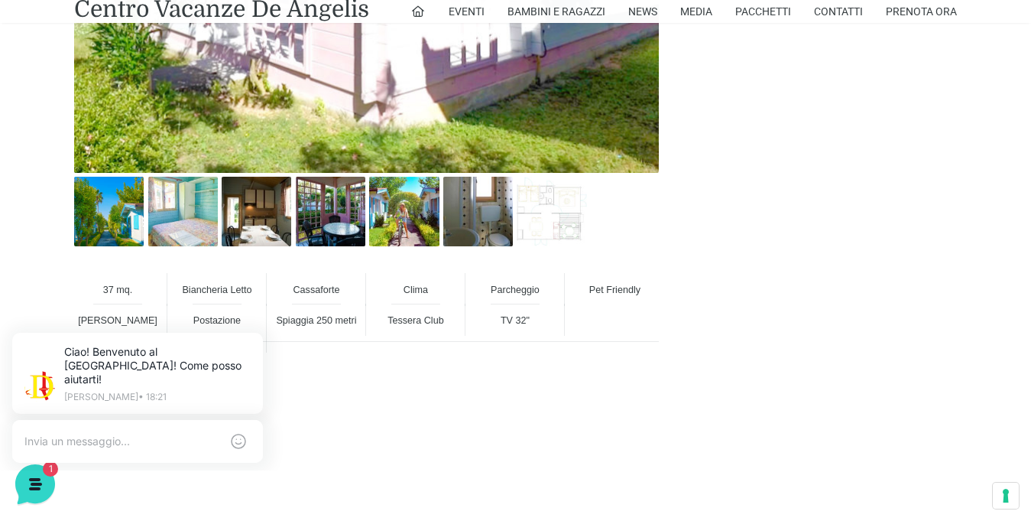
scroll to position [997, 0]
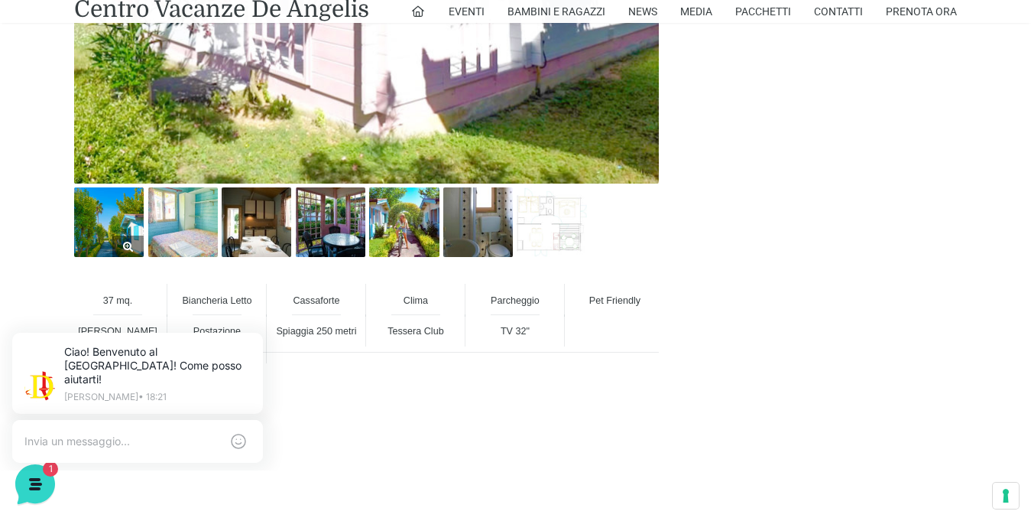
click at [101, 204] on img at bounding box center [109, 222] width 70 height 70
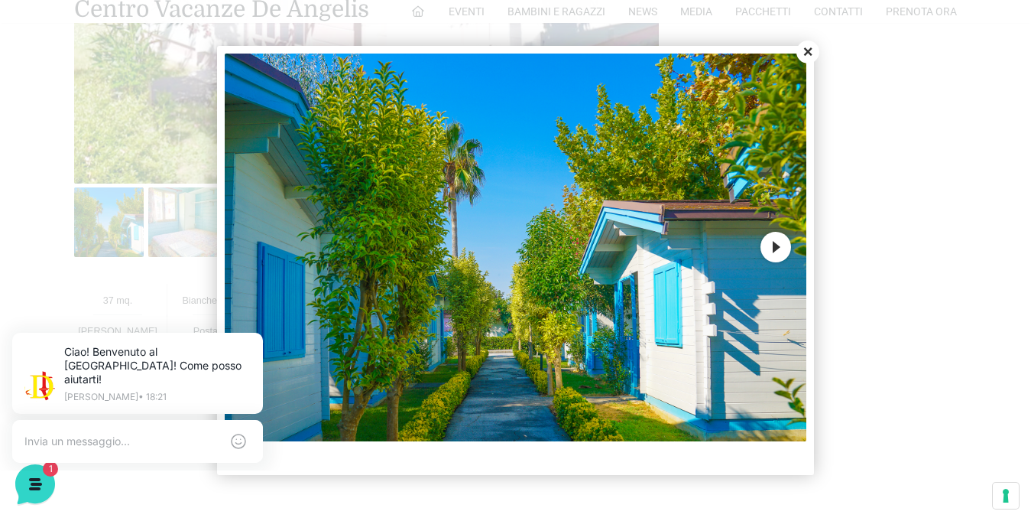
click at [781, 248] on button "Next" at bounding box center [776, 247] width 31 height 31
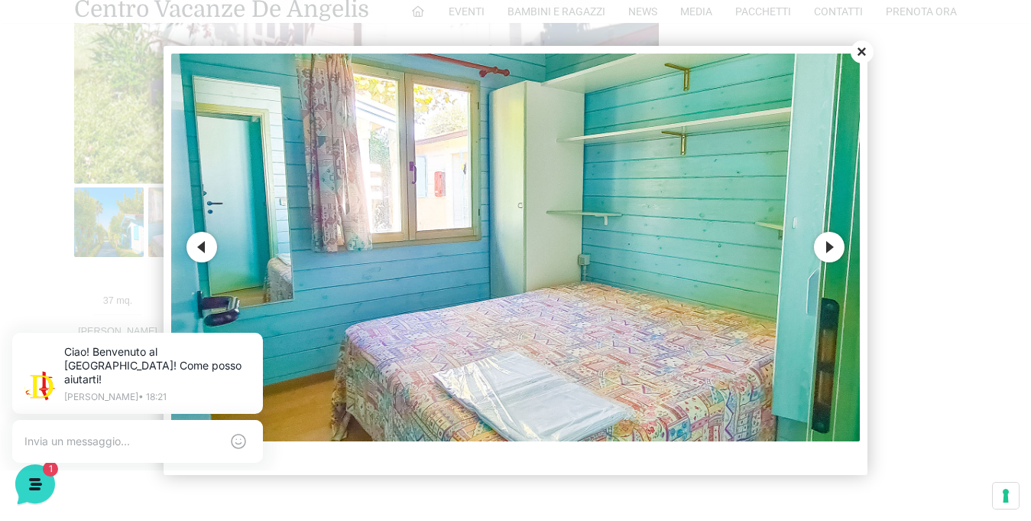
click at [836, 245] on button "Next" at bounding box center [829, 247] width 31 height 31
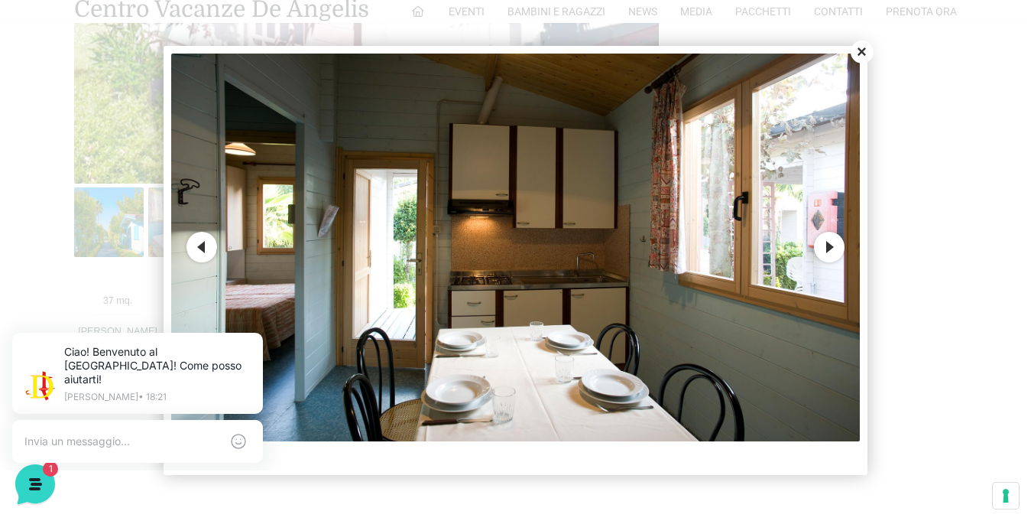
click at [827, 249] on button "Next" at bounding box center [829, 247] width 31 height 31
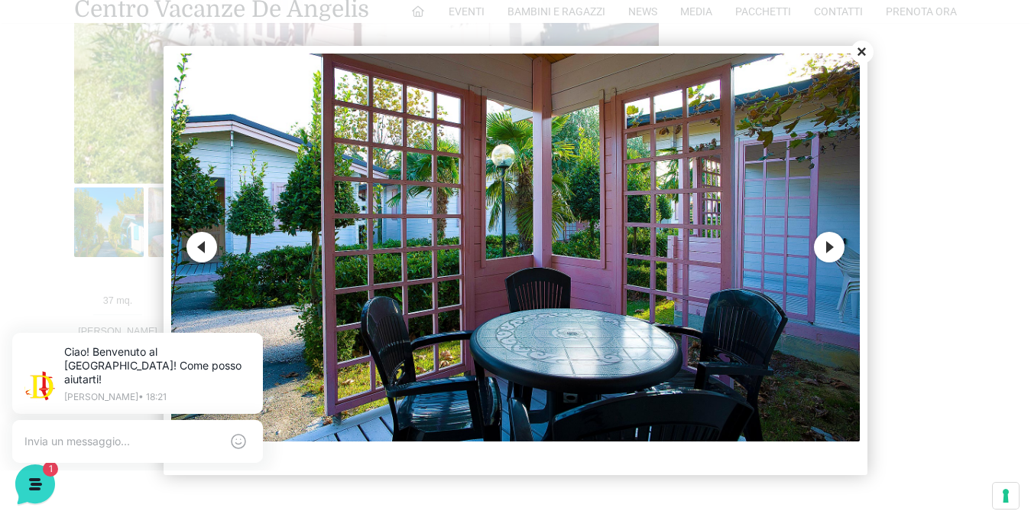
click at [822, 243] on button "Next" at bounding box center [829, 247] width 31 height 31
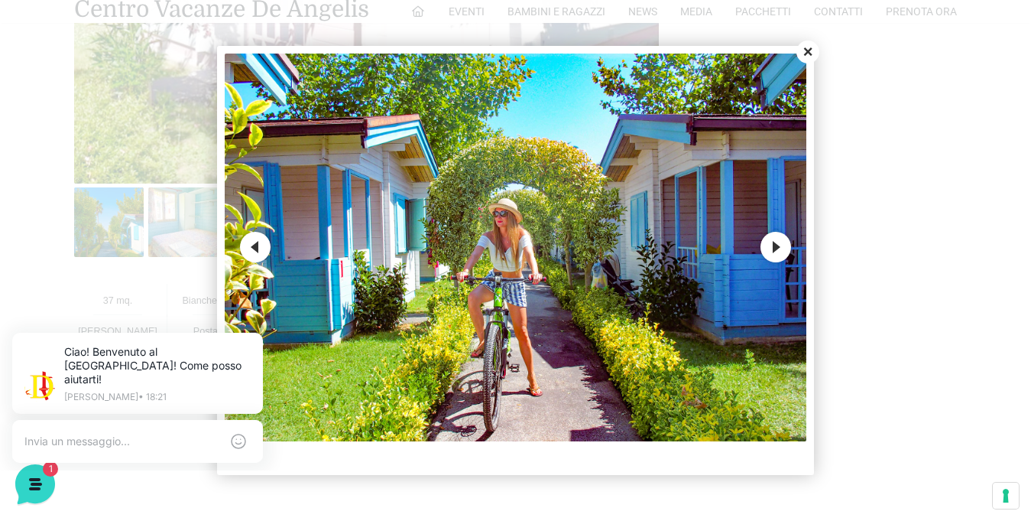
click at [784, 247] on button "Next" at bounding box center [776, 247] width 31 height 31
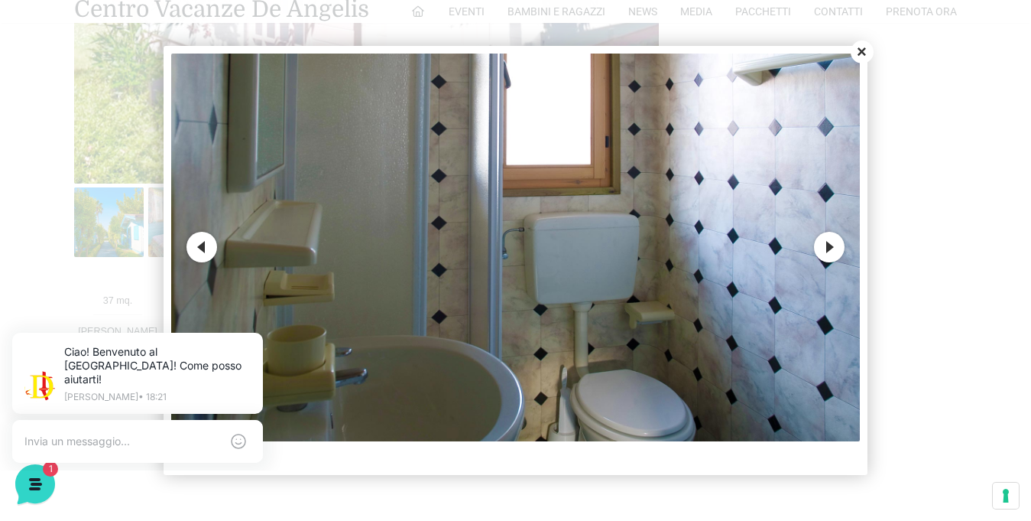
click at [825, 252] on button "Next" at bounding box center [829, 247] width 31 height 31
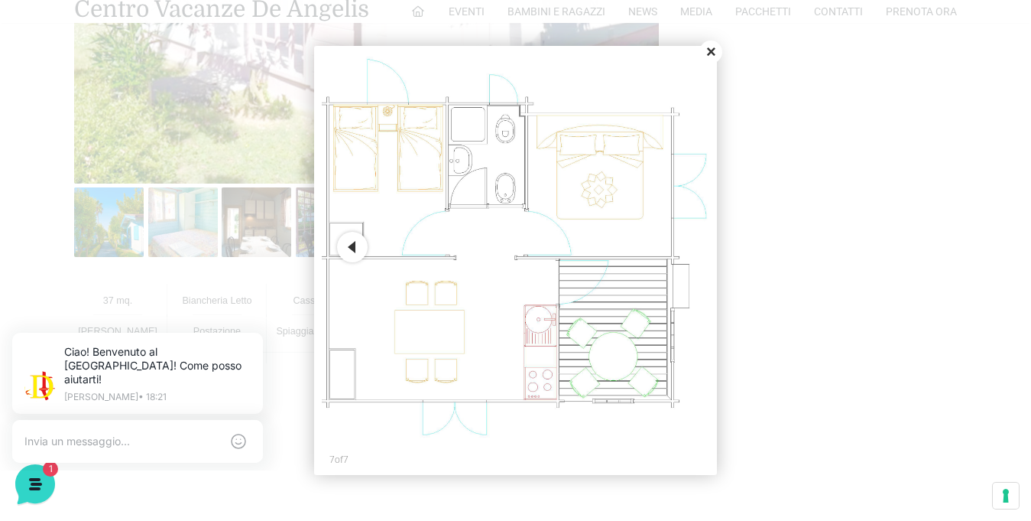
click at [713, 57] on button "Close" at bounding box center [711, 52] width 23 height 23
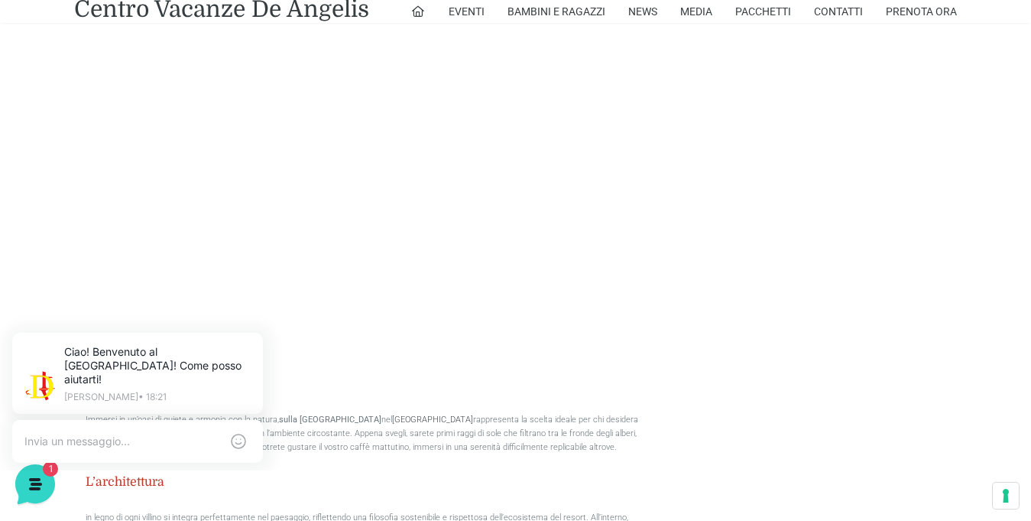
scroll to position [1364, 0]
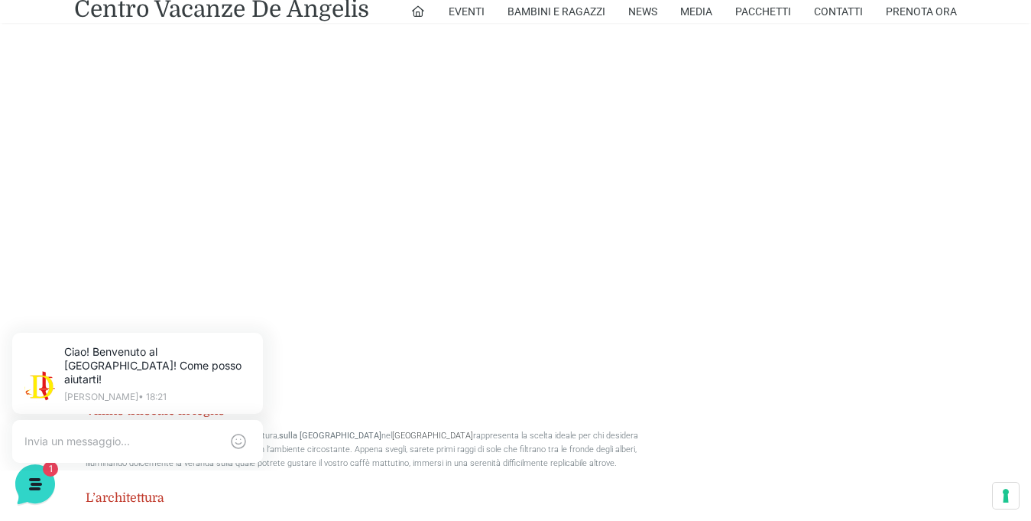
drag, startPoint x: 1031, startPoint y: 255, endPoint x: 1034, endPoint y: 189, distance: 66.6
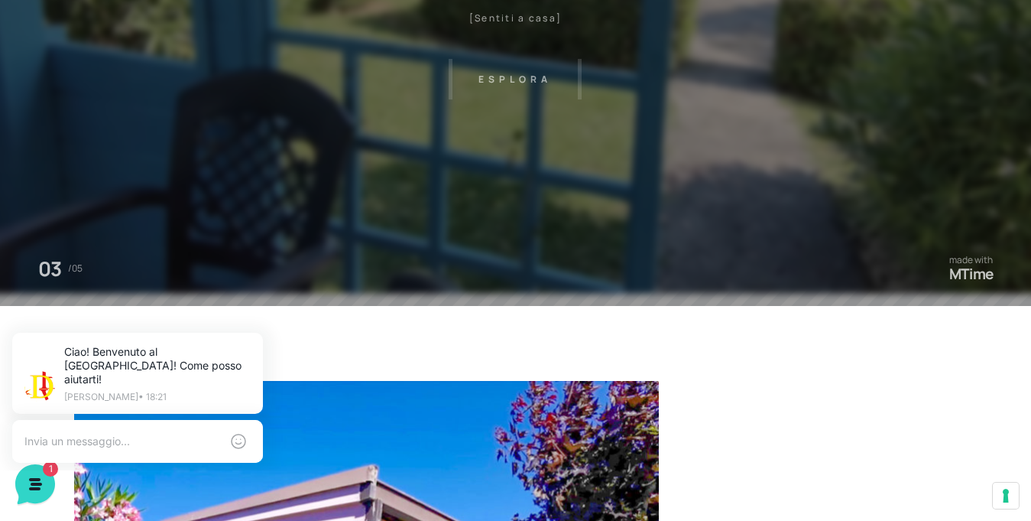
scroll to position [0, 0]
